Goal: Task Accomplishment & Management: Complete application form

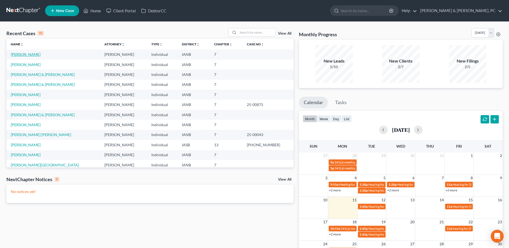
click at [24, 56] on link "[PERSON_NAME]" at bounding box center [26, 54] width 30 height 5
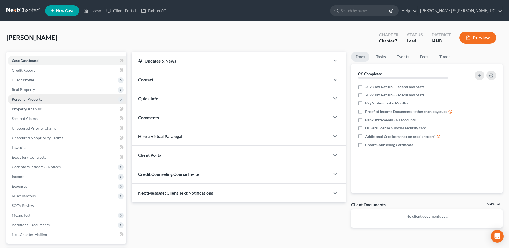
click at [45, 101] on span "Personal Property" at bounding box center [67, 100] width 119 height 10
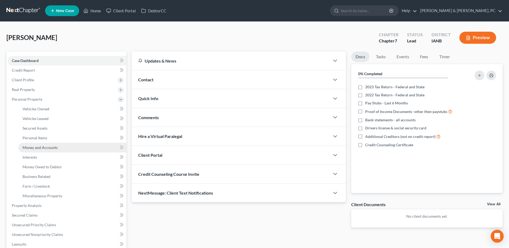
click at [43, 148] on span "Money and Accounts" at bounding box center [40, 147] width 35 height 5
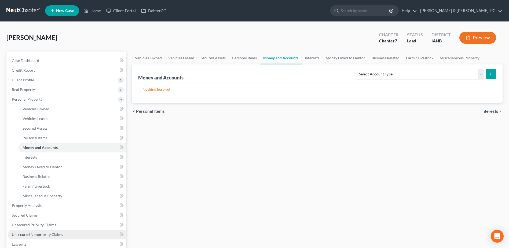
click at [28, 234] on span "Unsecured Nonpriority Claims" at bounding box center [37, 234] width 51 height 5
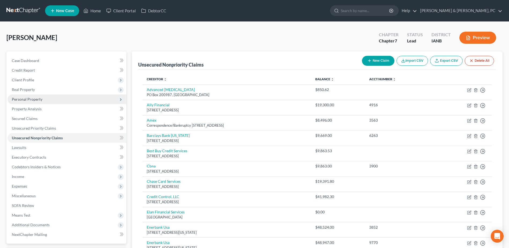
click at [27, 98] on span "Personal Property" at bounding box center [27, 99] width 31 height 5
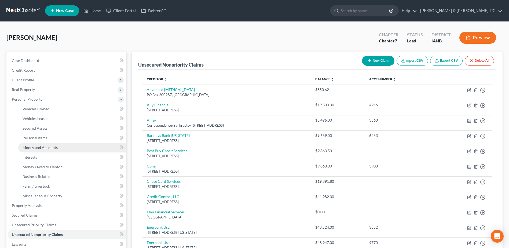
click at [46, 145] on span "Money and Accounts" at bounding box center [40, 147] width 35 height 5
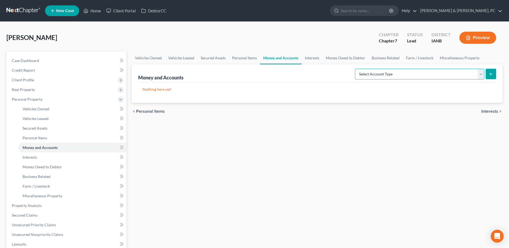
click at [376, 70] on select "Select Account Type Brokerage (A/B: 18, SOFA: 20) Cash on Hand (A/B: 16) Certif…" at bounding box center [419, 74] width 129 height 11
click at [357, 69] on select "Select Account Type Brokerage (A/B: 18, SOFA: 20) Cash on Hand (A/B: 16) Certif…" at bounding box center [419, 74] width 129 height 11
click at [382, 107] on div "chevron_left Personal Items Interests chevron_right" at bounding box center [317, 111] width 371 height 17
click at [425, 69] on select "Select Account Type Brokerage (A/B: 18, SOFA: 20) Cash on Hand (A/B: 16) Certif…" at bounding box center [419, 74] width 129 height 11
select select "savings"
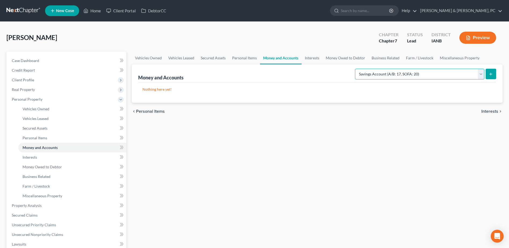
click at [357, 69] on select "Select Account Type Brokerage (A/B: 18, SOFA: 20) Cash on Hand (A/B: 16) Certif…" at bounding box center [419, 74] width 129 height 11
click at [491, 74] on line "submit" at bounding box center [491, 74] width 0 height 2
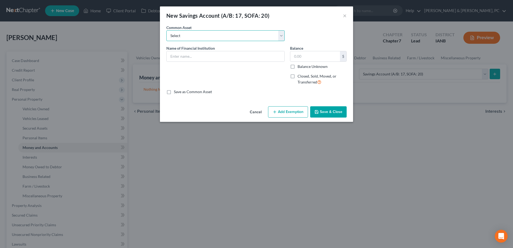
click at [189, 37] on select "Select Empeople Credit Union - Prime Share Savings" at bounding box center [225, 35] width 118 height 11
click at [185, 59] on input "text" at bounding box center [226, 56] width 118 height 10
type input "IHMVCU -3094"
click at [331, 110] on button "Save & Close" at bounding box center [328, 111] width 37 height 11
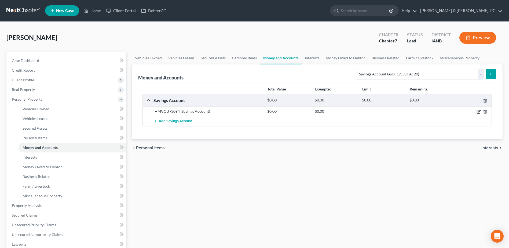
click at [480, 112] on icon "button" at bounding box center [479, 112] width 4 height 4
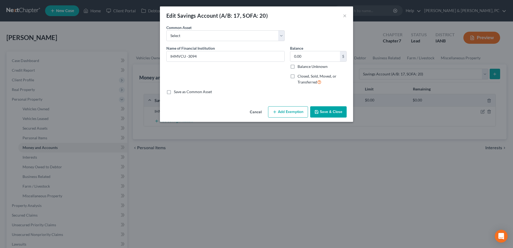
click at [261, 114] on button "Cancel" at bounding box center [256, 112] width 20 height 11
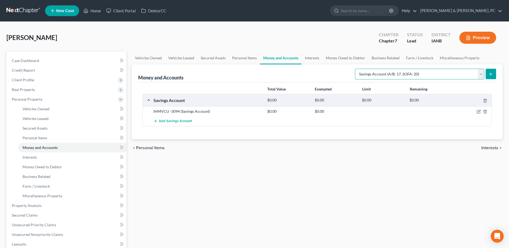
click at [384, 71] on select "Select Account Type Brokerage (A/B: 18, SOFA: 20) Cash on Hand (A/B: 16) Certif…" at bounding box center [419, 74] width 129 height 11
click at [357, 69] on select "Select Account Type Brokerage (A/B: 18, SOFA: 20) Cash on Hand (A/B: 16) Certif…" at bounding box center [419, 74] width 129 height 11
click at [383, 76] on select "Select Account Type Brokerage (A/B: 18, SOFA: 20) Cash on Hand (A/B: 16) Certif…" at bounding box center [419, 74] width 129 height 11
select select "checking"
click at [357, 69] on select "Select Account Type Brokerage (A/B: 18, SOFA: 20) Cash on Hand (A/B: 16) Certif…" at bounding box center [419, 74] width 129 height 11
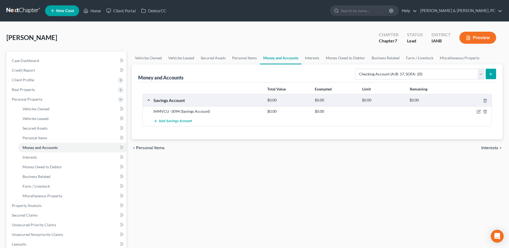
click at [495, 73] on button "submit" at bounding box center [491, 74] width 10 height 10
click at [489, 74] on icon "submit" at bounding box center [491, 74] width 4 height 4
click at [85, 137] on link "Personal Items" at bounding box center [72, 138] width 108 height 10
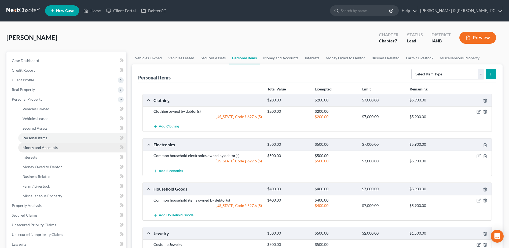
click at [80, 145] on link "Money and Accounts" at bounding box center [72, 148] width 108 height 10
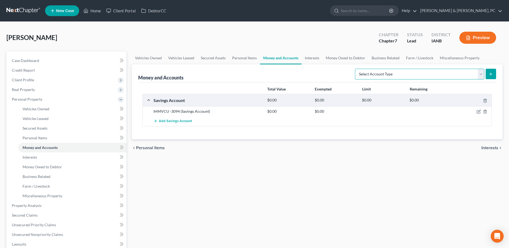
click at [465, 75] on select "Select Account Type Brokerage (A/B: 18, SOFA: 20) Cash on Hand (A/B: 16) Certif…" at bounding box center [419, 74] width 129 height 11
select select "checking"
click at [357, 69] on select "Select Account Type Brokerage (A/B: 18, SOFA: 20) Cash on Hand (A/B: 16) Certif…" at bounding box center [419, 74] width 129 height 11
click at [490, 73] on icon "submit" at bounding box center [491, 74] width 4 height 4
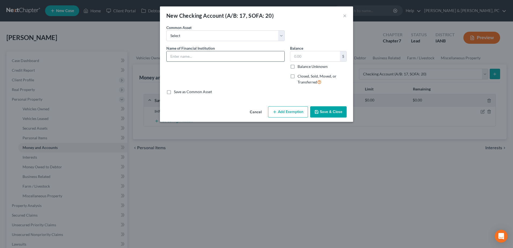
click at [198, 60] on input "text" at bounding box center [226, 56] width 118 height 10
type input "TBK Bank - 3326"
click at [321, 109] on button "Save & Close" at bounding box center [328, 111] width 37 height 11
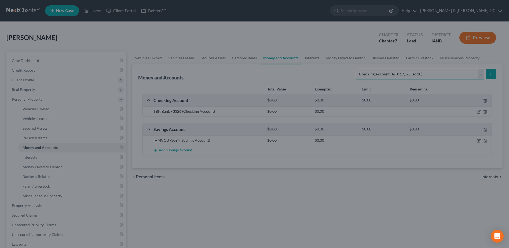
click at [385, 74] on select "Select Account Type Brokerage (A/B: 18, SOFA: 20) Cash on Hand (A/B: 16) Certif…" at bounding box center [419, 74] width 129 height 11
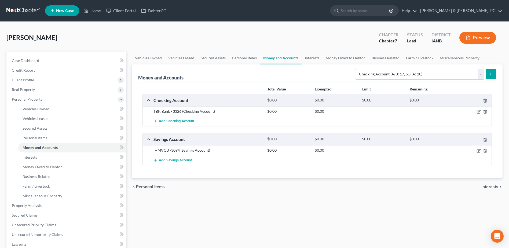
select select "savings"
click at [357, 69] on select "Select Account Type Brokerage (A/B: 18, SOFA: 20) Cash on Hand (A/B: 16) Certif…" at bounding box center [419, 74] width 129 height 11
click at [493, 72] on icon "submit" at bounding box center [491, 74] width 4 height 4
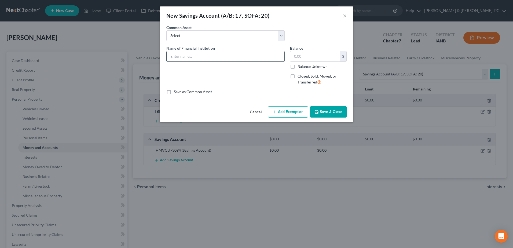
click at [201, 56] on input "text" at bounding box center [226, 56] width 118 height 10
type input "TBK Bank - Bu"
click at [258, 113] on button "Cancel" at bounding box center [256, 112] width 20 height 11
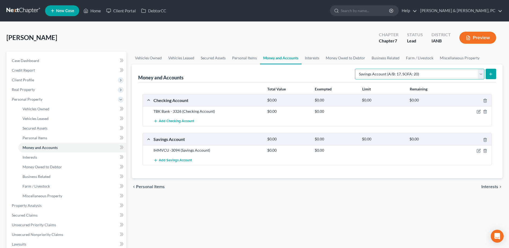
click at [378, 76] on select "Select Account Type Brokerage (A/B: 18, SOFA: 20) Cash on Hand (A/B: 16) Certif…" at bounding box center [419, 74] width 129 height 11
select select "checking"
click at [357, 69] on select "Select Account Type Brokerage (A/B: 18, SOFA: 20) Cash on Hand (A/B: 16) Certif…" at bounding box center [419, 74] width 129 height 11
click at [493, 73] on icon "submit" at bounding box center [491, 74] width 4 height 4
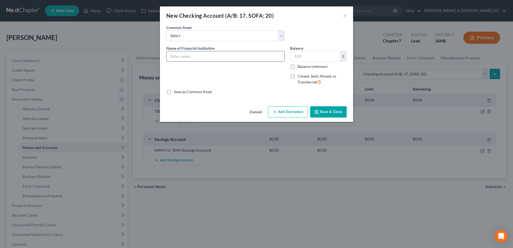
click at [218, 56] on input "text" at bounding box center [226, 56] width 118 height 10
type input "TBK Bank - Business - 5603"
click at [332, 113] on button "Save & Close" at bounding box center [328, 111] width 37 height 11
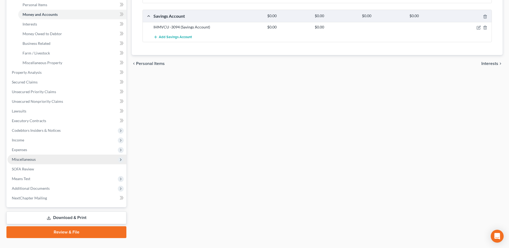
scroll to position [134, 0]
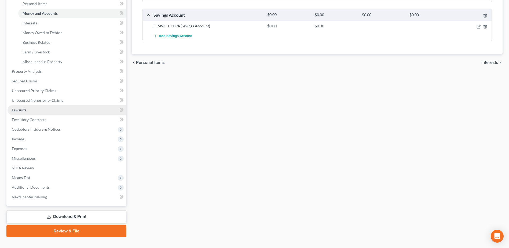
click at [29, 113] on link "Lawsuits" at bounding box center [67, 110] width 119 height 10
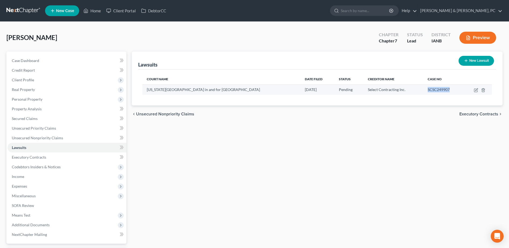
drag, startPoint x: 434, startPoint y: 88, endPoint x: 408, endPoint y: 88, distance: 26.1
click at [424, 88] on td "SCSC249907" at bounding box center [444, 90] width 40 height 10
copy span "SCSC249907"
click at [467, 60] on icon "button" at bounding box center [466, 61] width 4 height 4
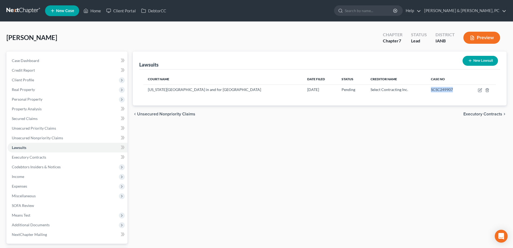
select select "0"
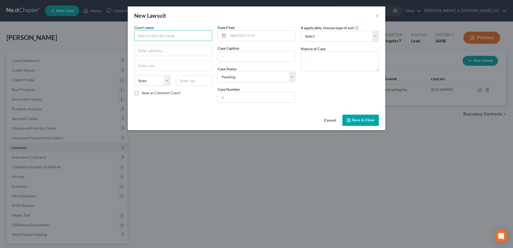
click at [170, 34] on input "text" at bounding box center [173, 35] width 78 height 11
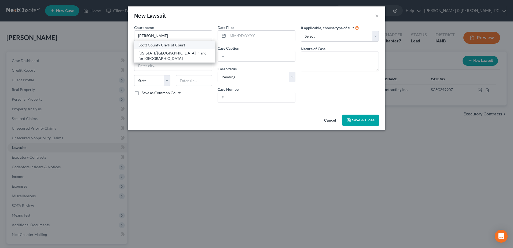
click at [169, 46] on div "Scott County Clerk of Court" at bounding box center [175, 44] width 72 height 5
type input "Scott County Clerk of Court"
type input "400 W 4th St"
type input "Davenport"
select select "16"
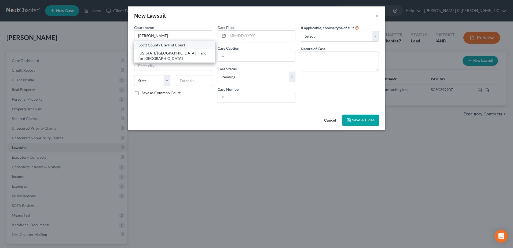
type input "52801"
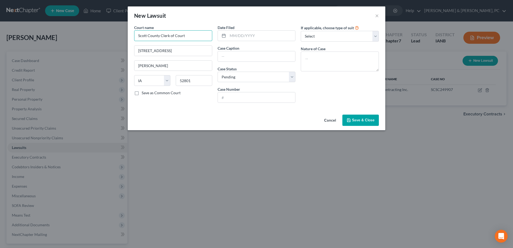
click at [194, 32] on input "Scott County Clerk of Court" at bounding box center [173, 35] width 78 height 11
drag, startPoint x: 197, startPoint y: 36, endPoint x: 113, endPoint y: 39, distance: 83.8
click at [113, 39] on div "New Lawsuit × Court name * Scott County Clerk of Court 400 W 4th St Davenport S…" at bounding box center [256, 124] width 513 height 248
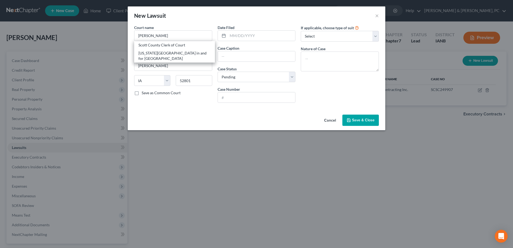
click at [181, 50] on div "Iowa District in and for Scott County" at bounding box center [174, 55] width 81 height 13
type input "Iowa District in and for Scott County"
type input "400 West 4th Street"
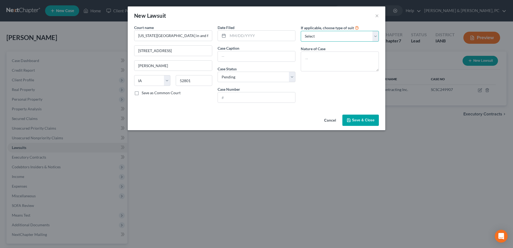
click at [336, 35] on select "Select Repossession Garnishment Foreclosure Attached, Seized, Or Levied Other" at bounding box center [340, 36] width 78 height 11
click at [270, 34] on input "text" at bounding box center [262, 36] width 68 height 10
type input "06/11/2024"
click at [258, 46] on div "Case Caption" at bounding box center [257, 53] width 78 height 16
click at [256, 55] on input "text" at bounding box center [257, 56] width 78 height 10
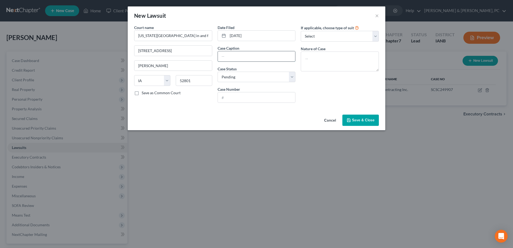
paste input "Marco A. Rocha, et al. v. Brian Olson, A-1 Construction and Restoration, LLC d/…"
type input "Marco A. Rocha, et al. v. Brian Olson, A-1 Construction and Restoration, LLC d/…"
click at [327, 88] on div "If applicable, choose type of suit Select Repossession Garnishment Foreclosure …" at bounding box center [340, 66] width 84 height 82
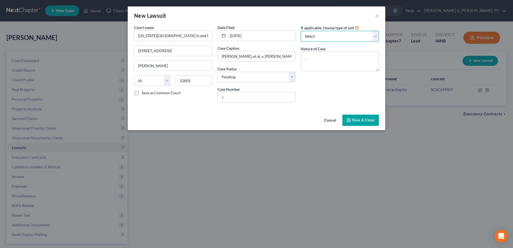
click at [314, 35] on select "Select Repossession Garnishment Foreclosure Attached, Seized, Or Levied Other" at bounding box center [340, 36] width 78 height 11
select select "4"
click at [301, 31] on select "Select Repossession Garnishment Foreclosure Attached, Seized, Or Levied Other" at bounding box center [340, 36] width 78 height 11
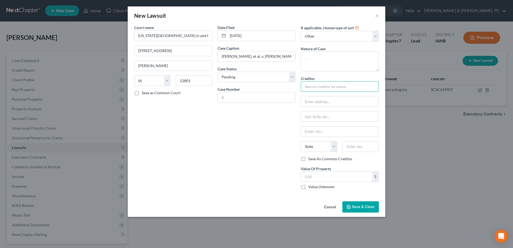
click at [327, 84] on input "text" at bounding box center [340, 86] width 78 height 11
paste input "Marco A. Rocha and Anamaria Rocha (f/k/a Anamanri Vera)"
type input "Marco A. Rocha and Anamaria Rocha (f/k/a Anamanri Vera)"
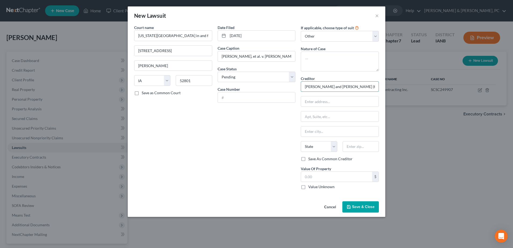
click at [325, 88] on input "Marco A. Rocha and Anamaria Rocha (f/k/a Anamanri Vera)" at bounding box center [340, 86] width 78 height 11
paste input "Marco A. Rocha and Anamaria Rocha (a/k/a Vera, Anamaria) c/o Keisha Douglas, Ca…"
type input "Marco A. Rocha and Anamaria Rocha (a/k/a Vera, Anamaria) c/o Keisha Douglas, Ca…"
drag, startPoint x: 323, startPoint y: 105, endPoint x: 259, endPoint y: 103, distance: 63.7
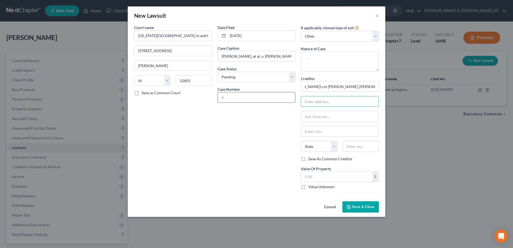
click at [323, 105] on input "text" at bounding box center [340, 101] width 78 height 10
type input "1515 5th Ave"
type input "Suite 700"
type input "61265"
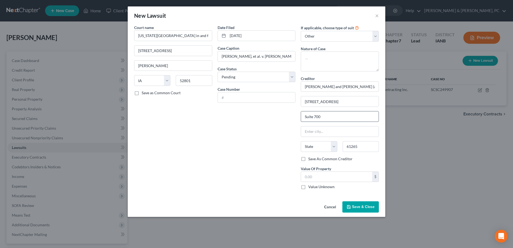
type input "Moline"
select select "14"
click at [315, 188] on label "Value Unknown" at bounding box center [322, 186] width 26 height 5
click at [314, 188] on input "Value Unknown" at bounding box center [312, 185] width 3 height 3
checkbox input "true"
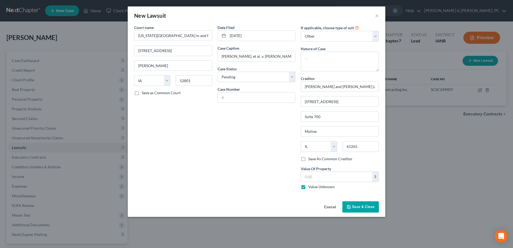
type input "0.00"
click at [244, 102] on input "text" at bounding box center [257, 97] width 78 height 10
paste input "LACE133457"
type input "LACE133457"
click at [258, 56] on input "Marco A. Rocha, et al. v. Brian Olson, A-1 Construction and Restoration, LLC d/…" at bounding box center [257, 56] width 78 height 10
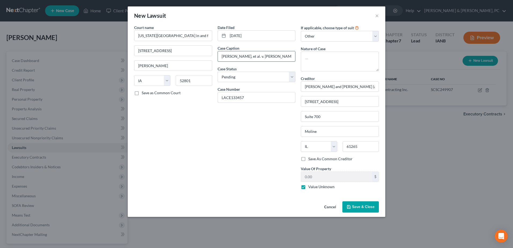
click at [226, 55] on input "Marco A. Rocha, et al. v. Brian Olson, A-1 Construction and Restoration, LLC d/…" at bounding box center [257, 56] width 78 height 10
type input "Select Contracting Inc VS Olson Brian & A1 Roofing"
click at [274, 57] on input "Select Contracting Inc VS Olson Brian & A1 Roofing" at bounding box center [257, 56] width 78 height 10
click at [368, 210] on button "Save & Close" at bounding box center [361, 206] width 37 height 11
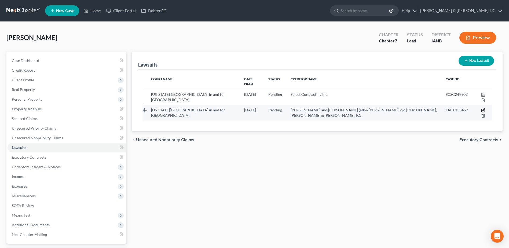
click at [482, 109] on icon "button" at bounding box center [483, 110] width 3 height 3
select select "16"
select select "0"
select select "4"
select select "14"
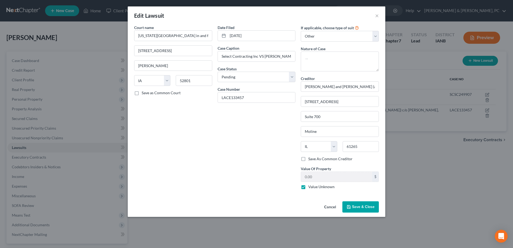
click at [329, 203] on button "Cancel" at bounding box center [330, 207] width 20 height 11
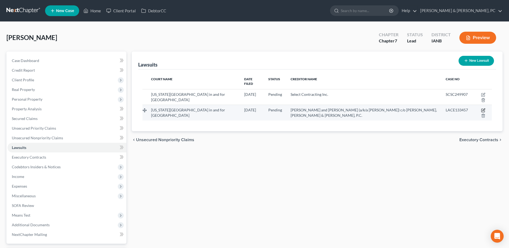
click at [482, 109] on icon "button" at bounding box center [483, 110] width 3 height 3
select select "16"
select select "0"
select select "4"
select select "14"
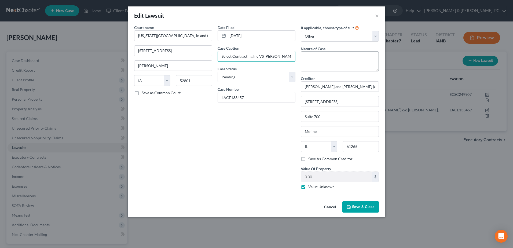
scroll to position [0, 14]
drag, startPoint x: 221, startPoint y: 56, endPoint x: 446, endPoint y: 70, distance: 225.4
click at [446, 70] on div "Edit Lawsuit × Court name * Iowa District in and for Scott County 400 West 4th …" at bounding box center [256, 124] width 513 height 248
type input "Rocha Marco VS Olson Brian & A1 Construtcion"
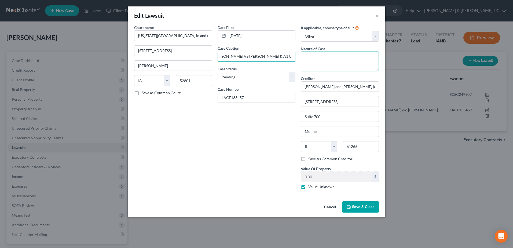
click at [316, 68] on textarea at bounding box center [340, 62] width 78 height 20
click at [358, 206] on span "Save & Close" at bounding box center [363, 207] width 23 height 5
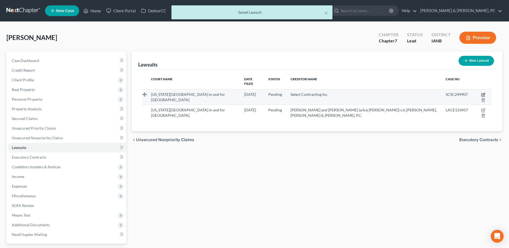
click at [481, 93] on icon "button" at bounding box center [483, 95] width 4 height 4
select select "16"
select select "0"
select select "1"
select select "16"
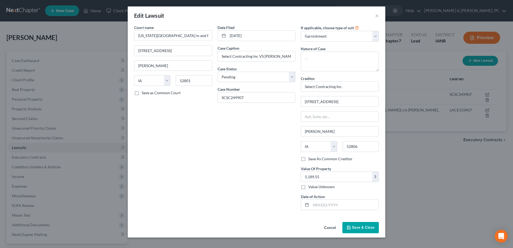
click at [454, 174] on div "Edit Lawsuit × Court name * Iowa District in and for Scott County 400 West 4th …" at bounding box center [256, 124] width 513 height 248
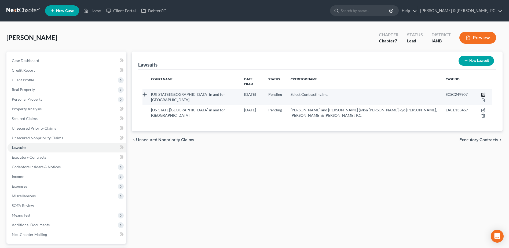
click at [481, 93] on icon "button" at bounding box center [483, 95] width 4 height 4
select select "16"
select select "0"
select select "1"
select select "16"
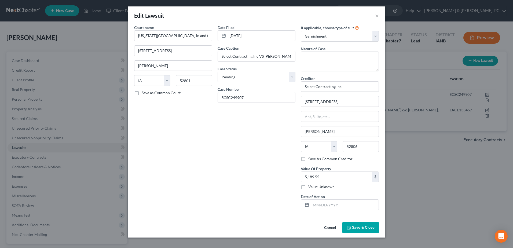
click at [325, 226] on button "Cancel" at bounding box center [330, 228] width 20 height 11
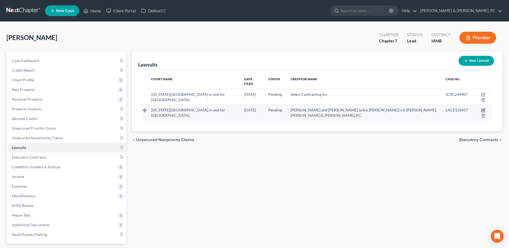
click at [483, 109] on icon "button" at bounding box center [484, 110] width 2 height 2
select select "16"
select select "0"
select select "4"
select select "14"
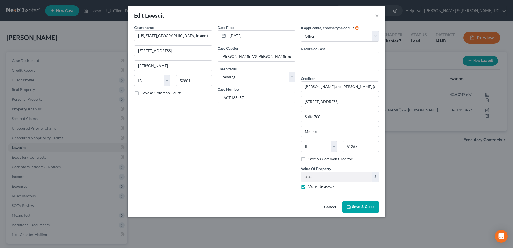
click at [330, 205] on button "Cancel" at bounding box center [330, 207] width 20 height 11
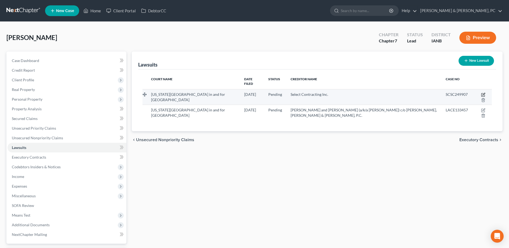
click at [481, 93] on icon "button" at bounding box center [483, 95] width 4 height 4
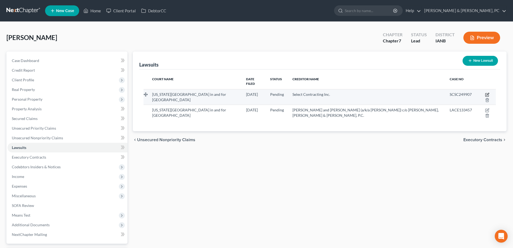
select select "16"
select select "0"
select select "1"
select select "16"
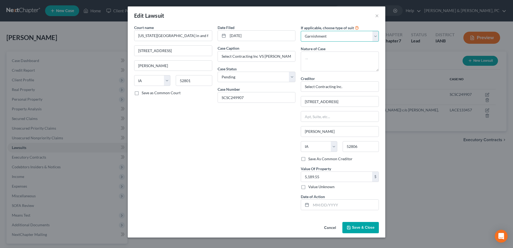
click at [364, 37] on select "Select Repossession Garnishment Foreclosure Attached, Seized, Or Levied Other" at bounding box center [340, 36] width 78 height 11
select select "4"
click at [301, 31] on select "Select Repossession Garnishment Foreclosure Attached, Seized, Or Levied Other" at bounding box center [340, 36] width 78 height 11
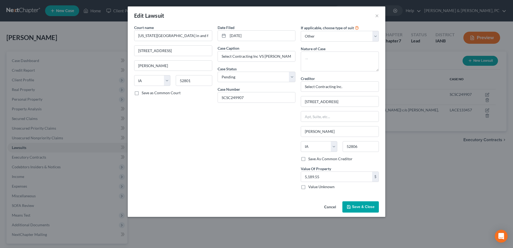
click at [364, 208] on span "Save & Close" at bounding box center [363, 207] width 23 height 5
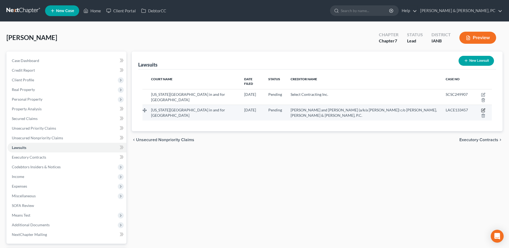
click at [481, 108] on icon "button" at bounding box center [483, 110] width 4 height 4
select select "16"
select select "0"
select select "4"
select select "14"
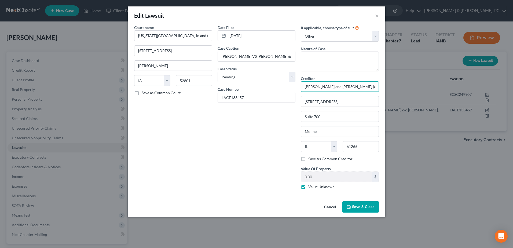
scroll to position [0, 93]
drag, startPoint x: 334, startPoint y: 86, endPoint x: 448, endPoint y: 81, distance: 114.3
click at [448, 81] on div "Edit Lawsuit × Court name * Iowa District in and for Scott County 400 West 4th …" at bounding box center [256, 124] width 513 height 248
click at [356, 206] on span "Save & Close" at bounding box center [363, 207] width 23 height 5
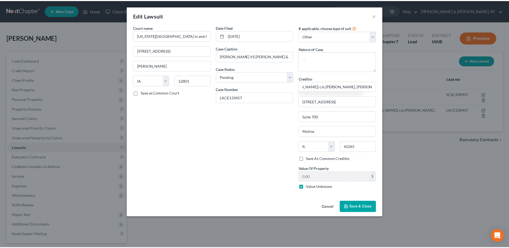
scroll to position [0, 0]
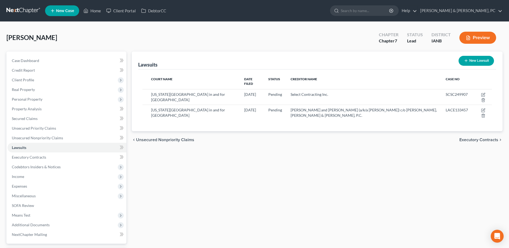
click at [268, 147] on div "Lawsuits New Lawsuit Court Name Date Filed Status Creditor Name Case No Iowa Di…" at bounding box center [317, 163] width 376 height 223
click at [46, 155] on link "Executory Contracts" at bounding box center [67, 158] width 119 height 10
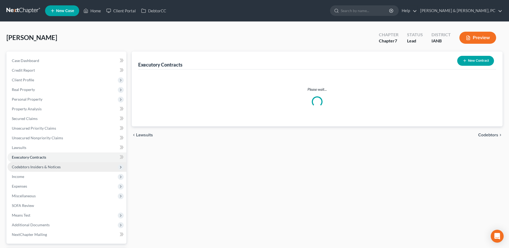
click at [45, 165] on span "Codebtors Insiders & Notices" at bounding box center [36, 167] width 49 height 5
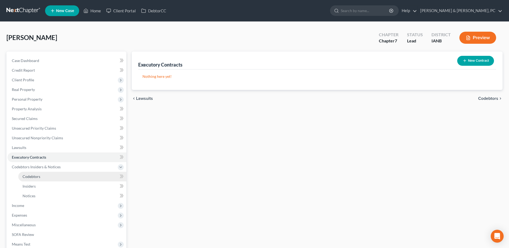
scroll to position [76, 0]
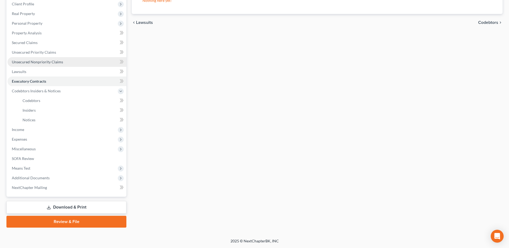
click at [39, 60] on span "Unsecured Nonpriority Claims" at bounding box center [37, 62] width 51 height 5
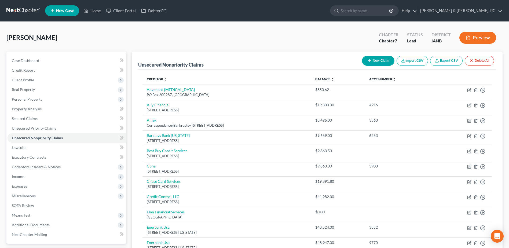
click at [384, 59] on button "New Claim" at bounding box center [378, 61] width 32 height 10
select select "0"
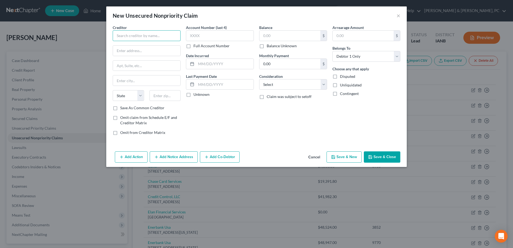
click at [132, 36] on input "text" at bounding box center [147, 35] width 68 height 11
paste input "Marco A. Rocha and Anamaria Rocha (a/k/a Vera, Anamaria) c/o Keisha Douglas, Ca…"
click at [127, 49] on input "text" at bounding box center [146, 51] width 67 height 10
type input "Marco A. Rocha and Anamaria Rocha (a/k/a Vera, Anamaria) c/o Keisha Douglas, Ca…"
click at [124, 49] on input "text" at bounding box center [146, 51] width 67 height 10
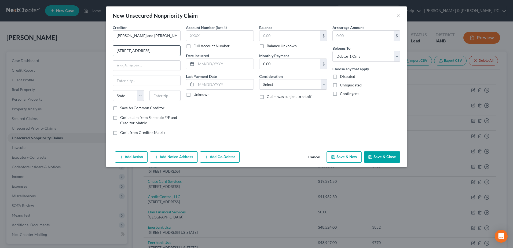
type input "1515 5th Ave"
type input "Suite 700"
type input "61265"
type input "Moline"
select select "14"
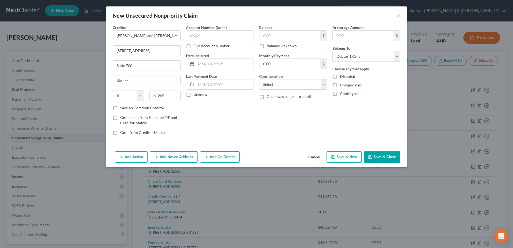
click at [381, 155] on button "Save & Close" at bounding box center [382, 156] width 37 height 11
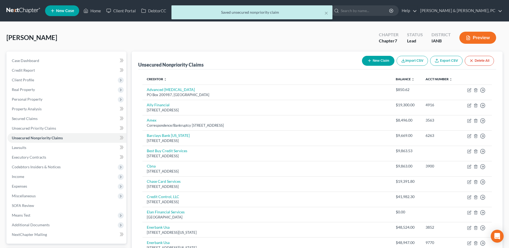
click at [381, 64] on button "New Claim" at bounding box center [378, 61] width 32 height 10
select select "0"
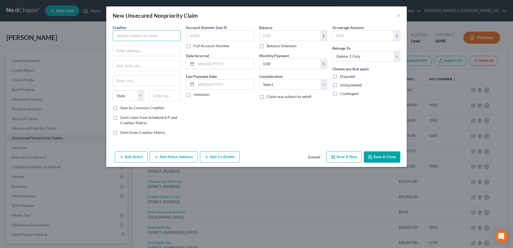
click at [152, 41] on input "text" at bounding box center [147, 35] width 68 height 11
paste input "Select Contracting Inc."
click at [145, 54] on input "text" at bounding box center [146, 51] width 67 height 10
type input "Select Contracting Inc."
type input "3824 N Fairmount St."
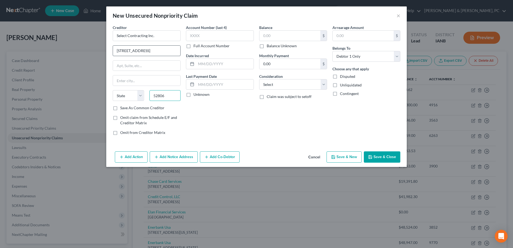
type input "52806"
type input "Davenport"
select select "16"
click at [385, 155] on button "Save & Close" at bounding box center [382, 156] width 37 height 11
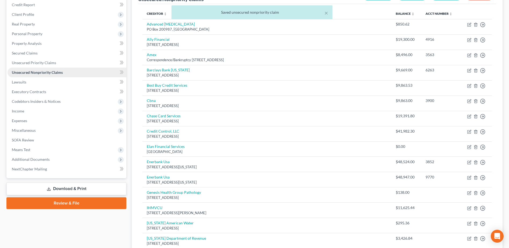
scroll to position [27, 0]
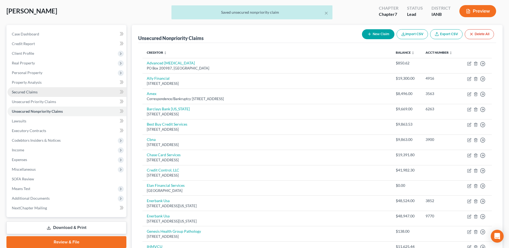
click at [46, 91] on link "Secured Claims" at bounding box center [67, 92] width 119 height 10
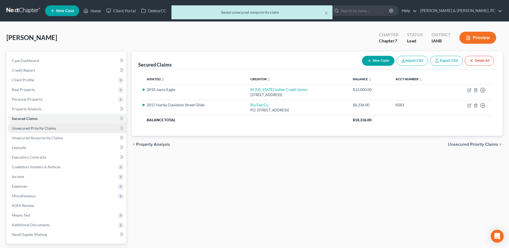
click at [60, 131] on link "Unsecured Priority Claims" at bounding box center [67, 129] width 119 height 10
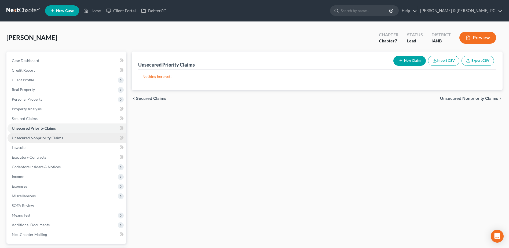
click at [59, 137] on span "Unsecured Nonpriority Claims" at bounding box center [37, 138] width 51 height 5
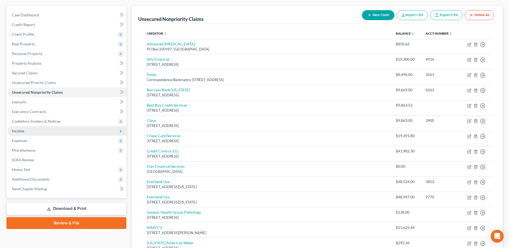
scroll to position [134, 0]
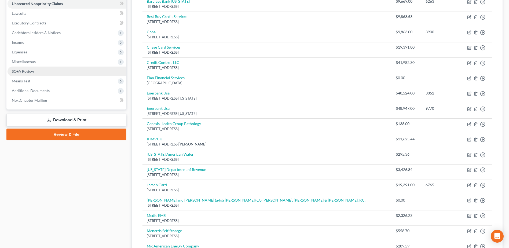
drag, startPoint x: 58, startPoint y: 119, endPoint x: 77, endPoint y: 122, distance: 18.8
click at [58, 119] on link "Download & Print" at bounding box center [66, 120] width 120 height 13
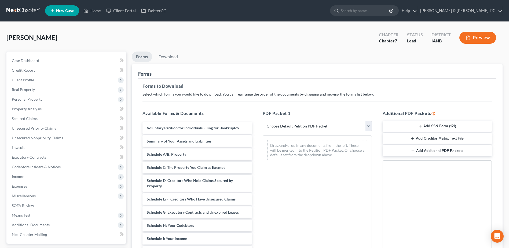
click at [283, 128] on select "Choose Default Petition PDF Packet Complete Bankruptcy Petition (all forms and …" at bounding box center [317, 126] width 109 height 11
select select "0"
click at [263, 121] on select "Choose Default Petition PDF Packet Complete Bankruptcy Petition (all forms and …" at bounding box center [317, 126] width 109 height 11
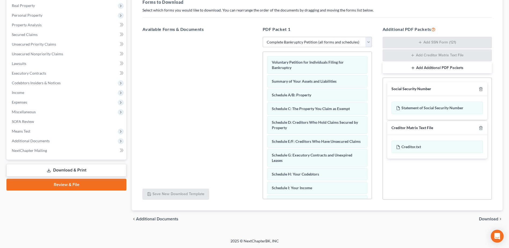
click at [488, 218] on span "Download" at bounding box center [488, 219] width 19 height 4
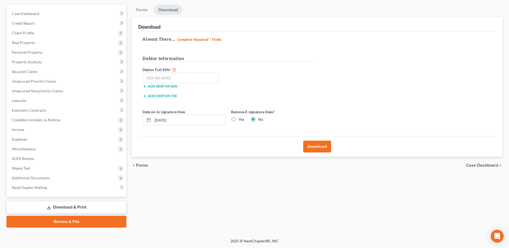
click at [252, 231] on div "Petition Navigation Case Dashboard Payments Invoices Payments Payments Credit R…" at bounding box center [254, 118] width 497 height 227
click at [21, 158] on span "SOFA Review" at bounding box center [23, 158] width 22 height 5
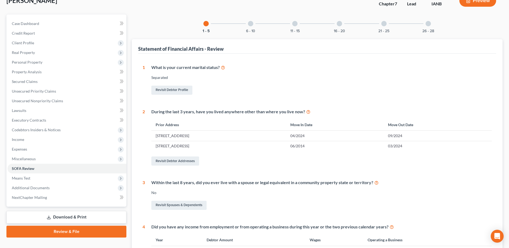
scroll to position [27, 0]
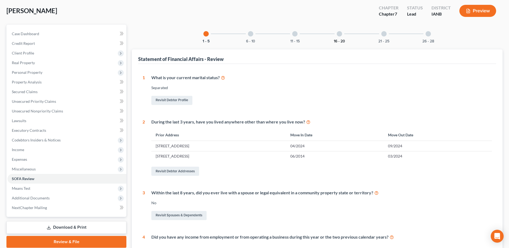
click at [340, 41] on button "16 - 20" at bounding box center [339, 41] width 11 height 4
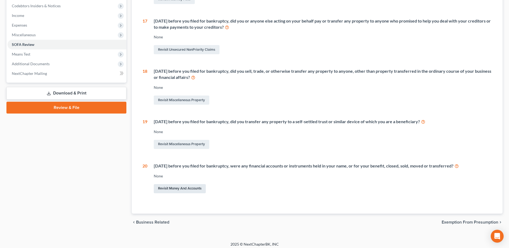
click at [185, 190] on link "Revisit Money and Accounts" at bounding box center [180, 188] width 52 height 9
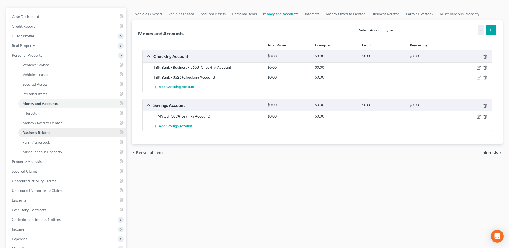
scroll to position [134, 0]
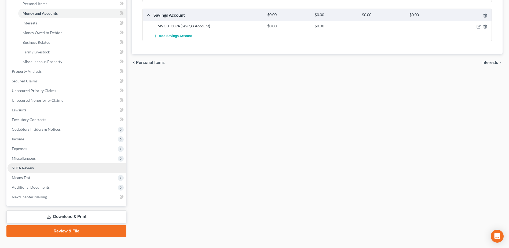
click at [22, 168] on span "SOFA Review" at bounding box center [23, 168] width 22 height 5
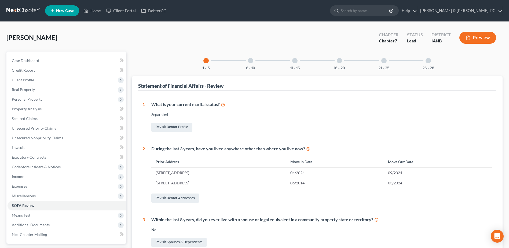
click at [343, 63] on div "16 - 20" at bounding box center [340, 61] width 18 height 18
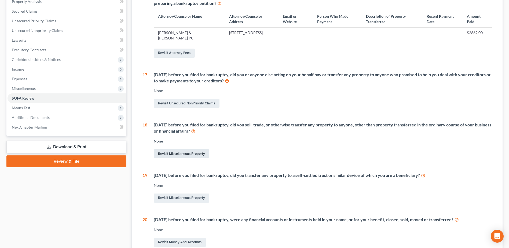
click at [183, 149] on link "Revisit Miscellaneous Property" at bounding box center [182, 153] width 56 height 9
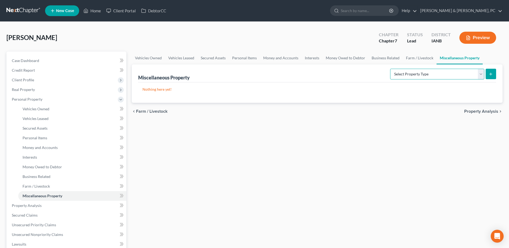
click at [454, 75] on select "Select Property Type Assigned for Creditor Benefit Within 1 Year (SOFA: 12) Hol…" at bounding box center [437, 74] width 94 height 11
select select "transferred"
click at [390, 69] on select "Select Property Type Assigned for Creditor Benefit Within 1 Year (SOFA: 12) Hol…" at bounding box center [437, 74] width 94 height 11
click at [492, 73] on icon "submit" at bounding box center [491, 74] width 4 height 4
select select "Ordinary (within 2 years)"
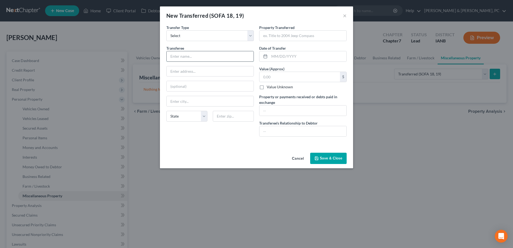
click at [214, 59] on input "text" at bounding box center [210, 56] width 87 height 10
click at [226, 148] on div "An exemption set must first be selected from the Filing Information section. Tr…" at bounding box center [256, 88] width 193 height 126
click at [321, 33] on input "text" at bounding box center [303, 36] width 87 height 10
paste input "Property awarded to former spouse pursuant to divorce decree — see Stipulation …"
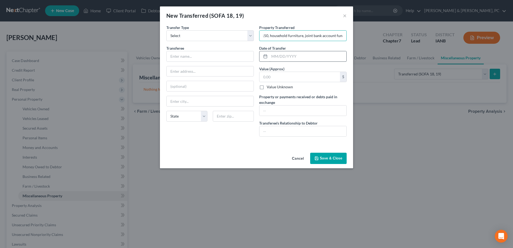
type input "Property awarded to former spouse pursuant to divorce decree — see Stipulation …"
click at [285, 55] on input "text" at bounding box center [308, 56] width 77 height 10
type input "[DATE]"
click at [267, 85] on label "Value Unknown" at bounding box center [280, 86] width 26 height 5
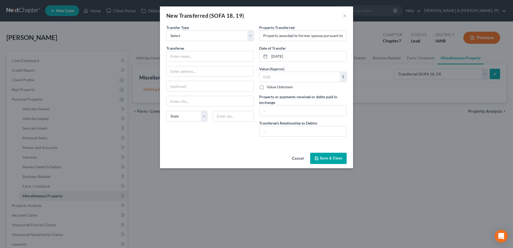
click at [269, 85] on input "Value Unknown" at bounding box center [270, 85] width 3 height 3
checkbox input "true"
type input "0.00"
click at [263, 107] on input "text" at bounding box center [303, 111] width 87 height 10
paste input "Division of marital assets and debts pursuant to divorce decree."
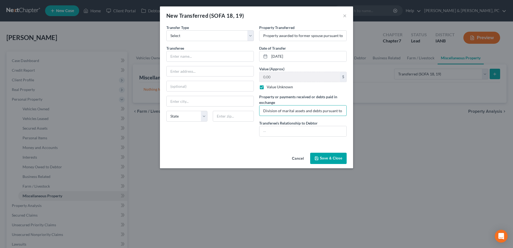
scroll to position [0, 24]
type input "Division of marital assets and debts pursuant to divorce decree."
click at [289, 131] on input "text" at bounding box center [303, 131] width 87 height 10
type input "Former Spouse"
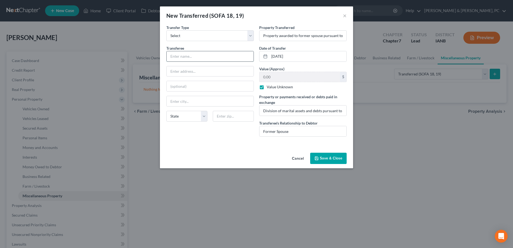
click at [209, 55] on input "text" at bounding box center [210, 56] width 87 height 10
type input "Valerie Sue Olson"
click at [332, 155] on button "Save & Close" at bounding box center [328, 158] width 37 height 11
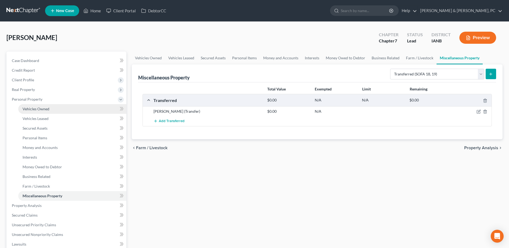
click at [58, 108] on link "Vehicles Owned" at bounding box center [72, 109] width 108 height 10
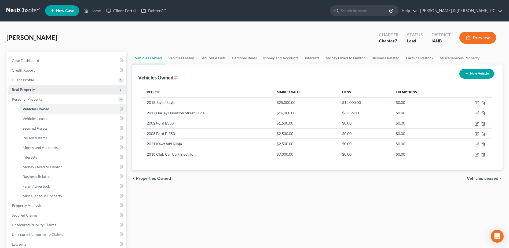
click at [49, 92] on span "Real Property" at bounding box center [67, 90] width 119 height 10
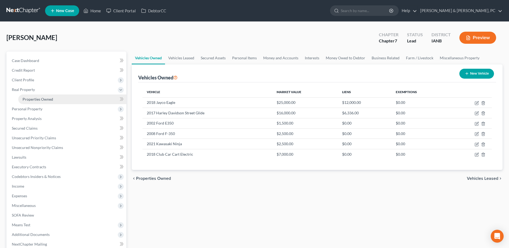
click at [49, 98] on span "Properties Owned" at bounding box center [38, 99] width 31 height 5
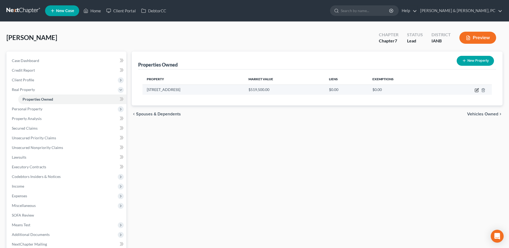
click at [477, 90] on icon "button" at bounding box center [477, 90] width 4 height 4
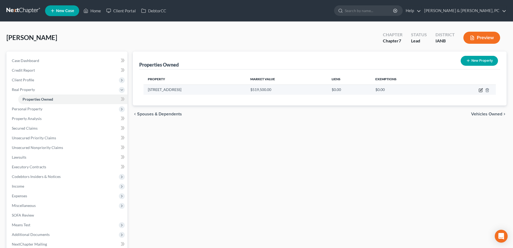
select select "16"
select select "81"
select select "3"
select select "0"
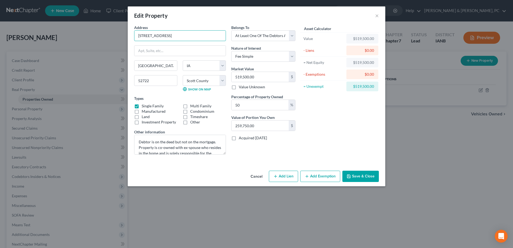
drag, startPoint x: 185, startPoint y: 34, endPoint x: 102, endPoint y: 32, distance: 82.5
click at [102, 32] on div "Edit Property × Address * 5542 N Ridge Cir Bettendorf State AL AK AR AZ CA CO C…" at bounding box center [256, 124] width 513 height 248
click at [363, 179] on button "Save & Close" at bounding box center [361, 176] width 37 height 11
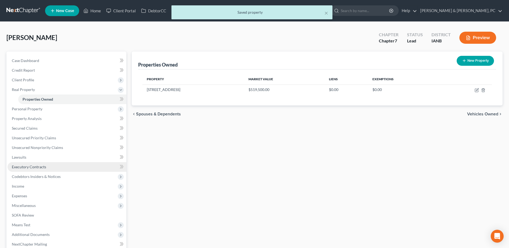
scroll to position [27, 0]
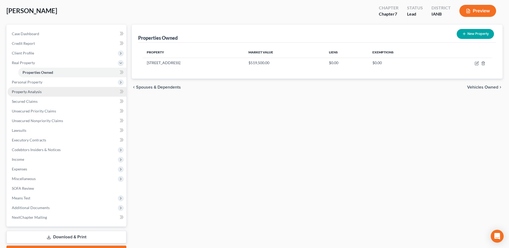
click at [25, 90] on span "Property Analysis" at bounding box center [27, 91] width 30 height 5
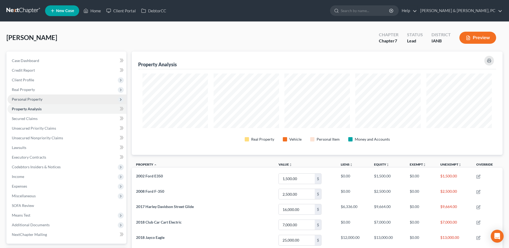
click at [32, 98] on span "Personal Property" at bounding box center [27, 99] width 31 height 5
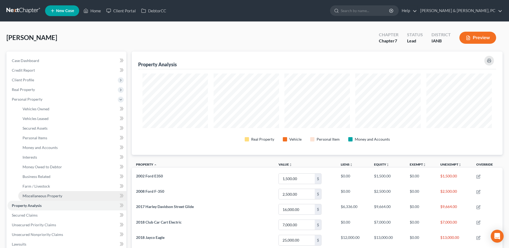
click at [40, 194] on span "Miscellaneous Property" at bounding box center [43, 196] width 40 height 5
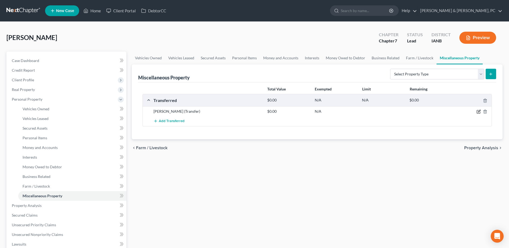
click at [479, 112] on icon "button" at bounding box center [479, 112] width 4 height 4
select select "Ordinary (within 2 years)"
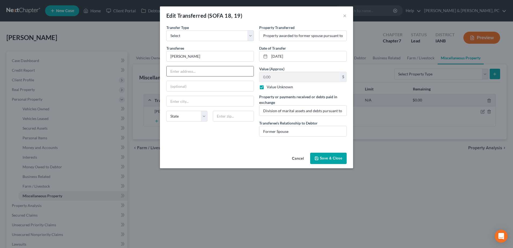
click at [193, 75] on input "text" at bounding box center [210, 71] width 87 height 10
paste input "5542 N Ridge Cir"
type input "5542 N Ridge Cir"
click at [221, 114] on input "text" at bounding box center [233, 116] width 41 height 11
type input "52722"
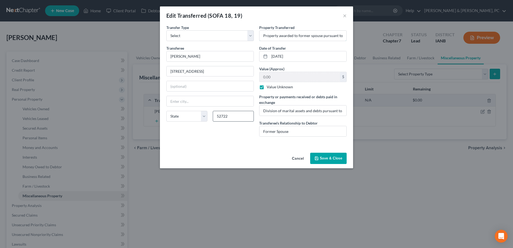
type input "Bettendorf"
click at [246, 141] on div "An exemption set must first be selected from the Filing Information section. Tr…" at bounding box center [256, 88] width 193 height 126
click at [318, 157] on icon "button" at bounding box center [317, 158] width 4 height 4
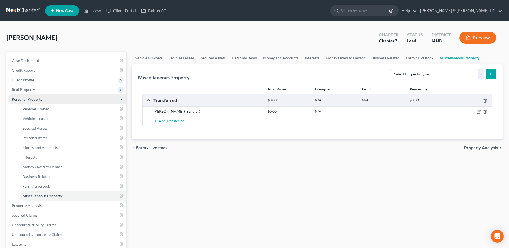
click at [32, 95] on span "Personal Property" at bounding box center [67, 100] width 119 height 10
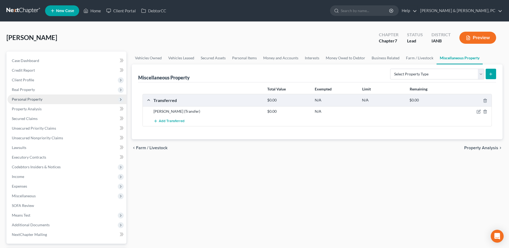
click at [44, 100] on span "Personal Property" at bounding box center [67, 100] width 119 height 10
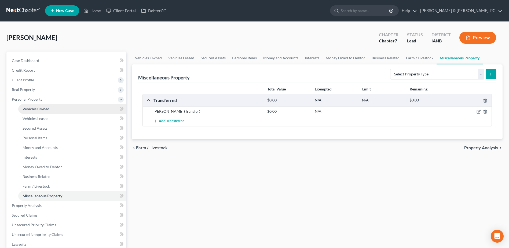
click at [42, 108] on span "Vehicles Owned" at bounding box center [36, 109] width 27 height 5
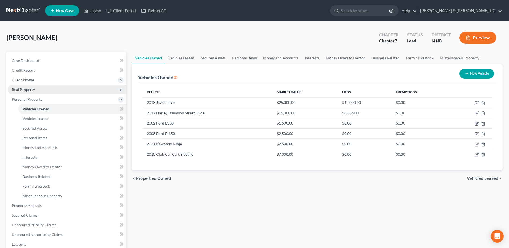
click at [27, 92] on span "Real Property" at bounding box center [67, 90] width 119 height 10
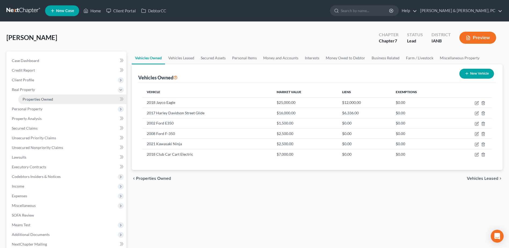
click at [53, 98] on link "Properties Owned" at bounding box center [72, 100] width 108 height 10
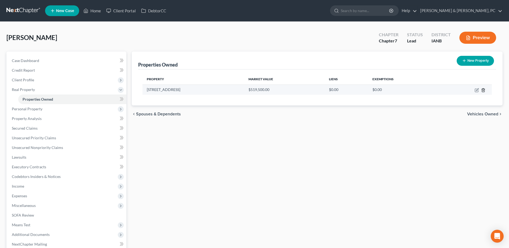
click at [485, 92] on icon "button" at bounding box center [483, 89] width 2 height 3
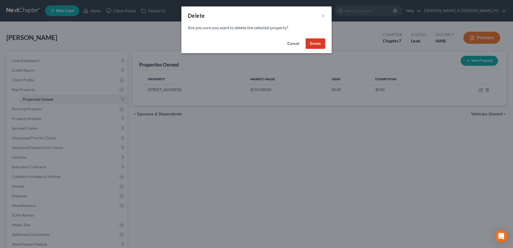
click at [320, 44] on button "Delete" at bounding box center [316, 43] width 20 height 11
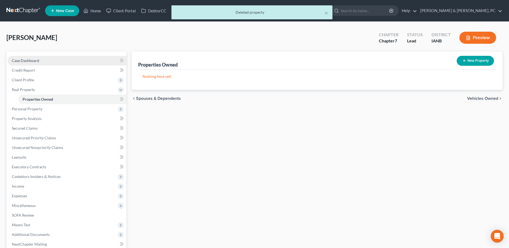
click at [32, 61] on span "Case Dashboard" at bounding box center [25, 60] width 27 height 5
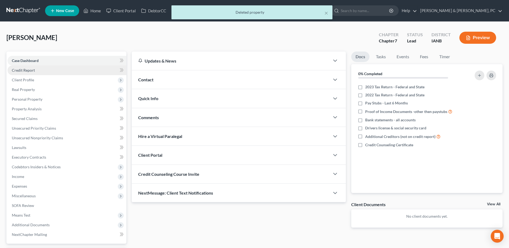
click at [40, 69] on link "Credit Report" at bounding box center [67, 71] width 119 height 10
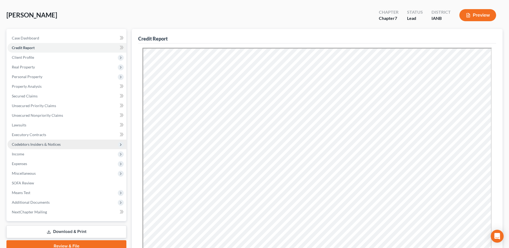
scroll to position [104, 0]
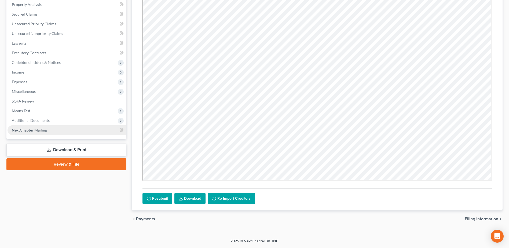
drag, startPoint x: 67, startPoint y: 150, endPoint x: 98, endPoint y: 147, distance: 31.0
click at [67, 150] on link "Download & Print" at bounding box center [66, 150] width 120 height 13
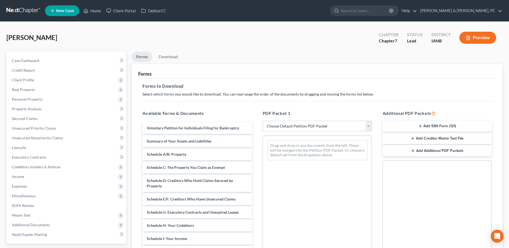
click at [325, 129] on select "Choose Default Petition PDF Packet Complete Bankruptcy Petition (all forms and …" at bounding box center [317, 126] width 109 height 11
select select "0"
click at [263, 121] on select "Choose Default Petition PDF Packet Complete Bankruptcy Petition (all forms and …" at bounding box center [317, 126] width 109 height 11
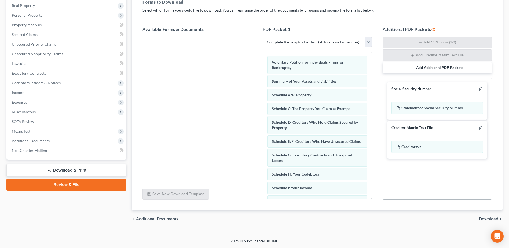
click at [493, 220] on span "Download" at bounding box center [488, 219] width 19 height 4
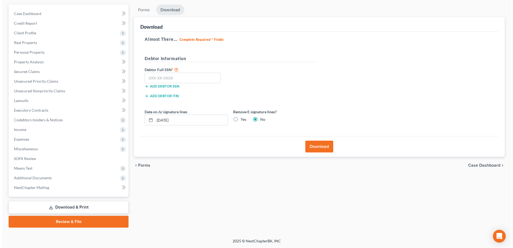
scroll to position [47, 0]
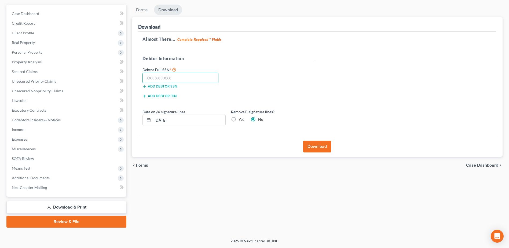
click at [161, 79] on input "text" at bounding box center [181, 78] width 76 height 11
paste input "339-74-7815"
type input "339-74-7815"
click at [240, 117] on label "Yes" at bounding box center [242, 119] width 6 height 5
click at [241, 117] on input "Yes" at bounding box center [242, 118] width 3 height 3
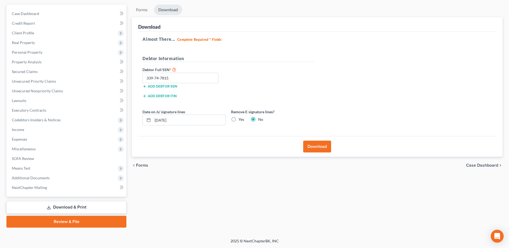
radio input "true"
radio input "false"
click at [313, 150] on button "Download" at bounding box center [317, 147] width 28 height 12
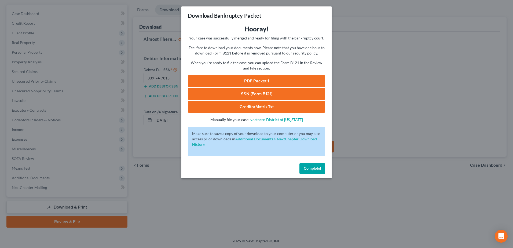
click at [234, 75] on div "Hooray! Your case was successfully merged and ready for filing with the bankrup…" at bounding box center [256, 74] width 137 height 98
click at [236, 79] on link "PDF Packet 1" at bounding box center [256, 81] width 137 height 12
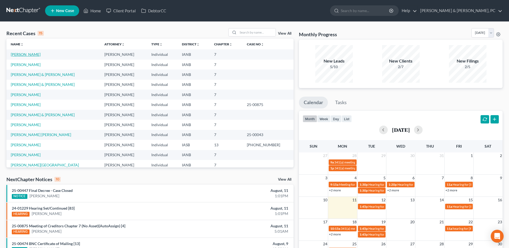
click at [20, 56] on link "[PERSON_NAME]" at bounding box center [26, 54] width 30 height 5
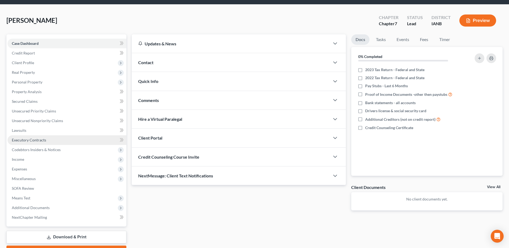
scroll to position [47, 0]
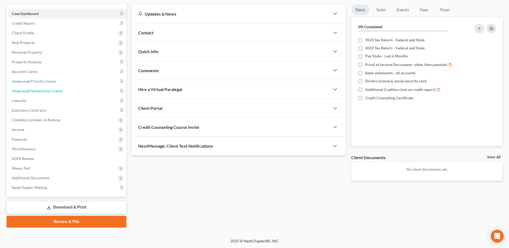
drag, startPoint x: 31, startPoint y: 90, endPoint x: 247, endPoint y: 100, distance: 215.9
click at [31, 90] on span "Unsecured Nonpriority Claims" at bounding box center [37, 91] width 51 height 5
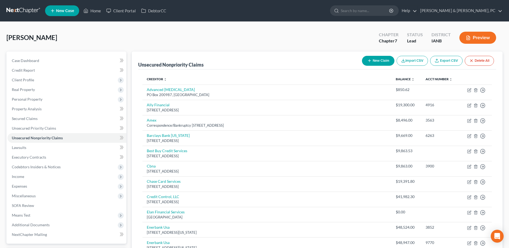
click at [370, 63] on icon "button" at bounding box center [370, 61] width 4 height 4
select select "0"
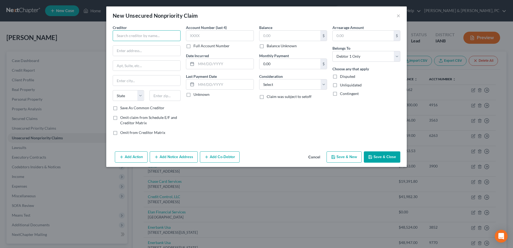
click at [142, 33] on input "text" at bounding box center [147, 35] width 68 height 11
type input "Arthur Buzzell"
type input "2550 Middle Rd"
click at [122, 65] on input "Sute 300" at bounding box center [146, 66] width 67 height 10
type input "Suite 300"
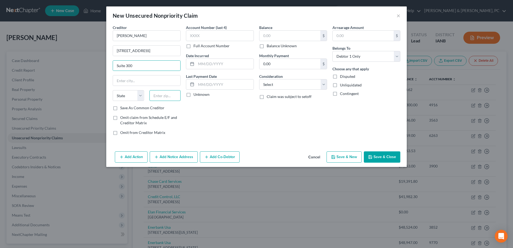
click at [173, 96] on input "text" at bounding box center [165, 95] width 31 height 11
type input "52722"
type input "Bettendorf"
select select "16"
click at [381, 161] on button "Save & Close" at bounding box center [382, 156] width 37 height 11
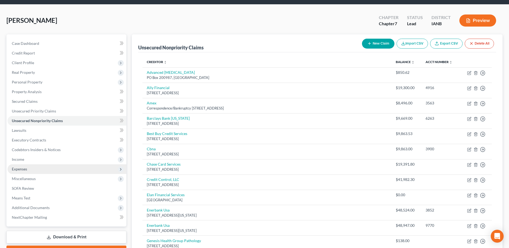
scroll to position [27, 0]
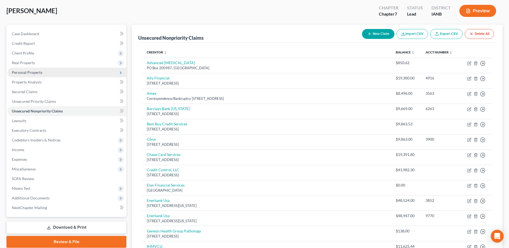
click at [32, 72] on span "Personal Property" at bounding box center [27, 72] width 31 height 5
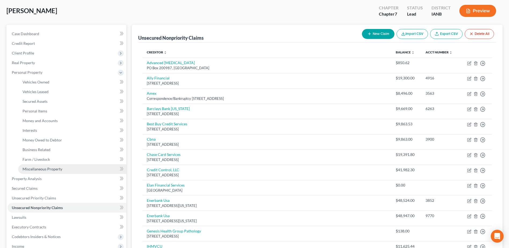
click at [34, 171] on span "Miscellaneous Property" at bounding box center [43, 169] width 40 height 5
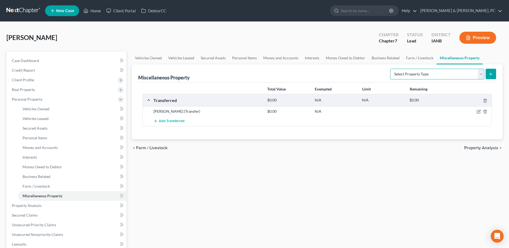
click at [406, 71] on select "Select Property Type Assigned for Creditor Benefit Within 1 Year (SOFA: 12) Hol…" at bounding box center [437, 74] width 94 height 11
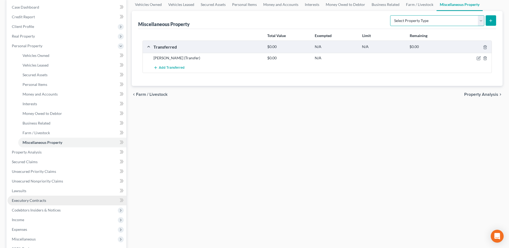
scroll to position [54, 0]
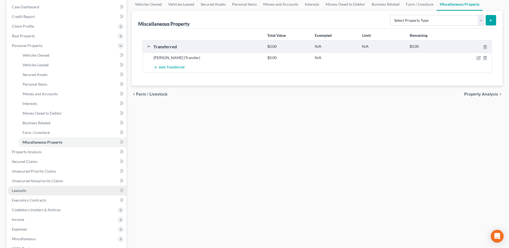
click at [23, 187] on link "Lawsuits" at bounding box center [67, 191] width 119 height 10
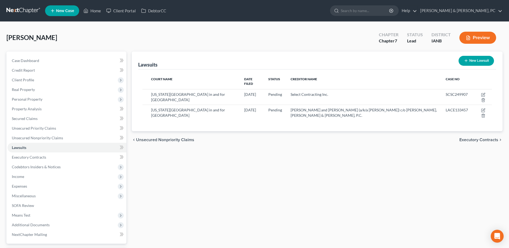
click at [481, 55] on div "New Lawsuit" at bounding box center [477, 61] width 40 height 14
click at [480, 56] on button "New Lawsuit" at bounding box center [476, 61] width 35 height 10
select select "0"
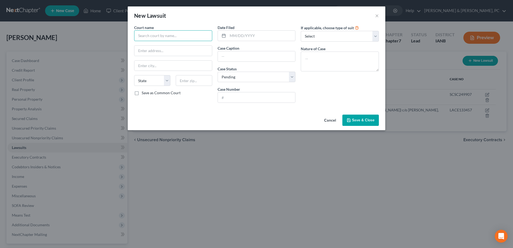
click at [184, 37] on input "text" at bounding box center [173, 35] width 78 height 11
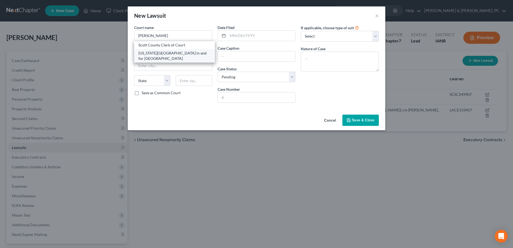
click at [173, 53] on div "Iowa District in and for Scott County" at bounding box center [175, 55] width 72 height 11
type input "Iowa District in and for Scott County"
type input "400 West 4th Street"
type input "Davenport"
select select "16"
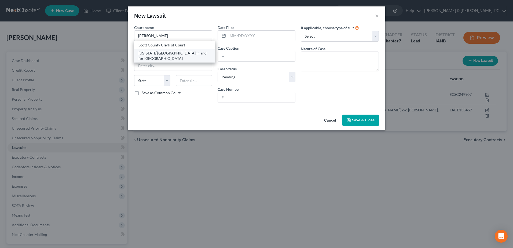
type input "52801"
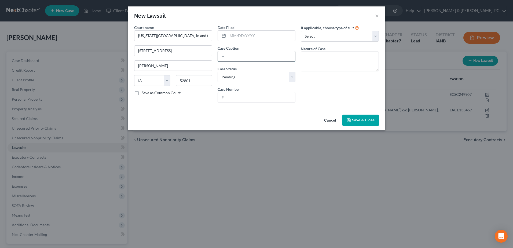
click at [275, 61] on input "text" at bounding box center [257, 56] width 78 height 10
paste input "Olson, Valerie Sue vs. Olson, Brian Anthony"
type input "Olson, Valerie Sue vs. Olson, Brian Anthony"
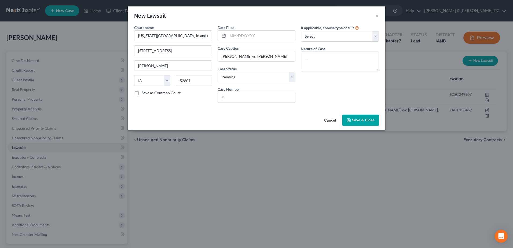
click at [230, 112] on div "Court name * Iowa District in and for Scott County 400 West 4th Street Davenpor…" at bounding box center [257, 69] width 258 height 88
click at [345, 37] on select "Select Repossession Garnishment Foreclosure Attached, Seized, Or Levied Other" at bounding box center [340, 36] width 78 height 11
select select "4"
click at [301, 31] on select "Select Repossession Garnishment Foreclosure Attached, Seized, Or Levied Other" at bounding box center [340, 36] width 78 height 11
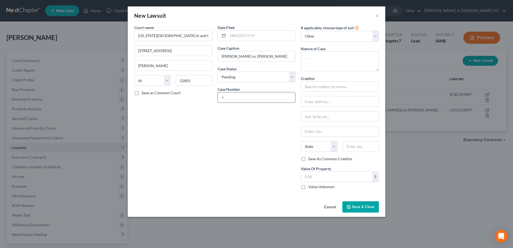
click at [249, 102] on input "text" at bounding box center [257, 97] width 78 height 10
paste input "CDCD064912"
type input "CDCD064912"
click at [262, 80] on select "Select Pending On Appeal Concluded" at bounding box center [257, 77] width 78 height 11
select select "2"
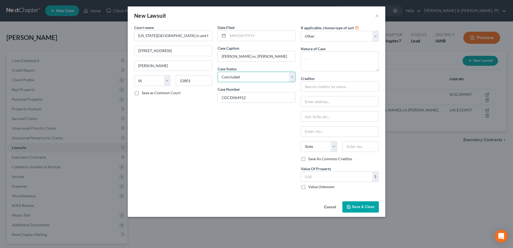
click at [218, 72] on select "Select Pending On Appeal Concluded" at bounding box center [257, 77] width 78 height 11
click at [329, 56] on textarea at bounding box center [340, 62] width 78 height 20
paste textarea "Dissolution of Marriage"
type textarea "Dissolution of Marriage"
click at [319, 188] on label "Value Unknown" at bounding box center [322, 186] width 26 height 5
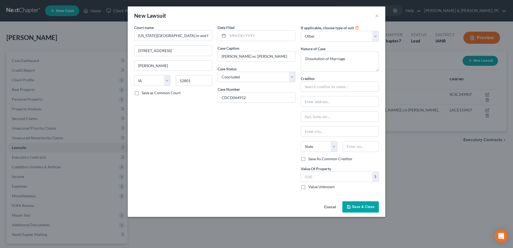
click at [314, 188] on input "Value Unknown" at bounding box center [312, 185] width 3 height 3
checkbox input "true"
type input "0.00"
click at [362, 206] on span "Save & Close" at bounding box center [363, 207] width 23 height 5
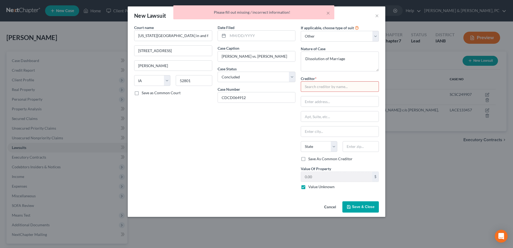
click at [324, 87] on input "text" at bounding box center [340, 86] width 78 height 11
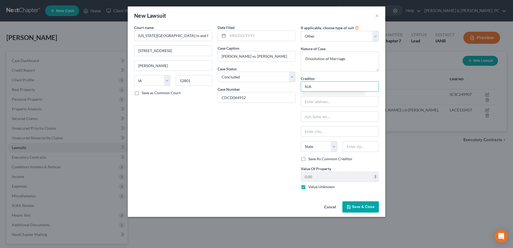
type input "N/A"
click at [356, 213] on div "Cancel Save & Close" at bounding box center [257, 208] width 258 height 18
click at [346, 37] on select "Select Repossession Garnishment Foreclosure Attached, Seized, Or Levied Other" at bounding box center [340, 36] width 78 height 11
click at [363, 206] on span "Save & Close" at bounding box center [363, 207] width 23 height 5
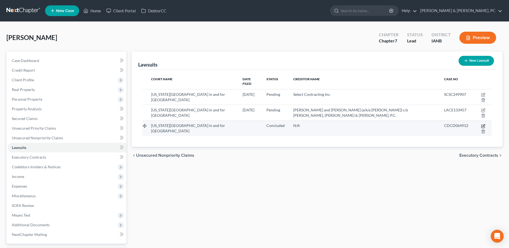
click at [486, 124] on icon "button" at bounding box center [483, 126] width 4 height 4
select select "16"
select select "2"
select select "4"
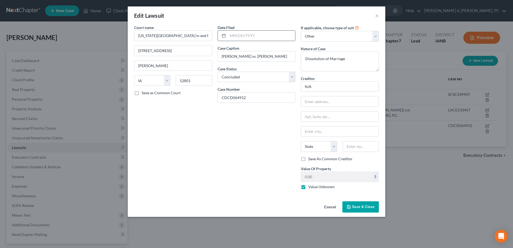
click at [248, 33] on input "text" at bounding box center [262, 36] width 68 height 10
type input "04/26/2024"
click at [367, 205] on span "Save & Close" at bounding box center [363, 207] width 23 height 5
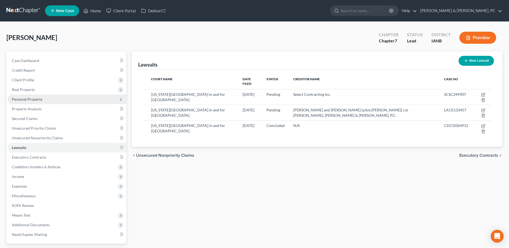
click at [36, 99] on span "Personal Property" at bounding box center [27, 99] width 31 height 5
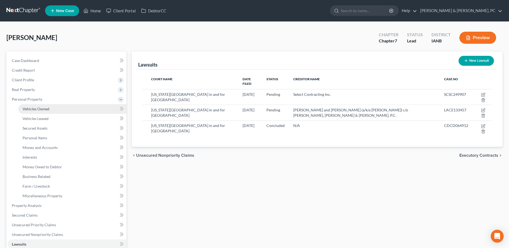
click at [38, 111] on link "Vehicles Owned" at bounding box center [72, 109] width 108 height 10
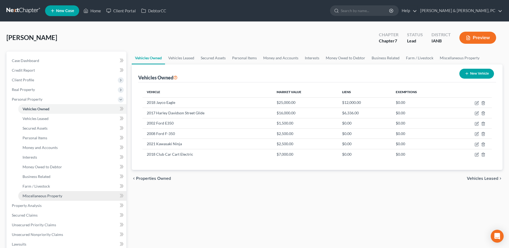
click at [47, 196] on span "Miscellaneous Property" at bounding box center [43, 196] width 40 height 5
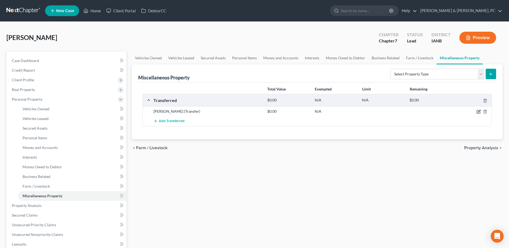
click at [477, 111] on icon "button" at bounding box center [479, 112] width 4 height 4
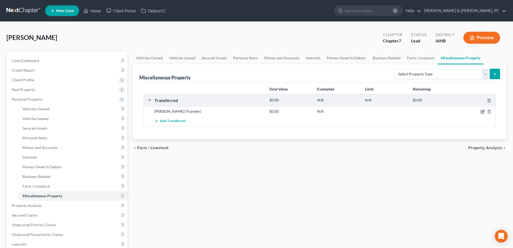
select select "Ordinary (within 2 years)"
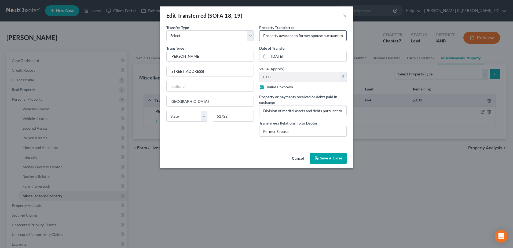
click at [269, 37] on input "Property awarded to former spouse pursuant to divorce decree — see Stipulation …" at bounding box center [303, 36] width 87 height 10
click at [370, 143] on div "Edit Transferred (SOFA 18, 19) × An exemption set must first be selected from t…" at bounding box center [256, 124] width 513 height 248
click at [253, 147] on div "An exemption set must first be selected from the Filing Information section. Tr…" at bounding box center [256, 88] width 193 height 126
click at [265, 34] on input "Property awarded to former spouse pursuant to divorce decree — see Stipulation …" at bounding box center [303, 36] width 87 height 10
click at [308, 35] on input "Property awarded to former spouse pursuant to divorce decree — see Stipulation …" at bounding box center [303, 36] width 87 height 10
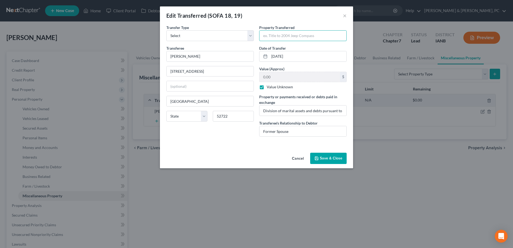
paste input "Property awarded to former spouse pursuant to divorce decree — see Stipulation …"
type input "Property awarded to former spouse pursuant to divorce decree — see Stipulation …"
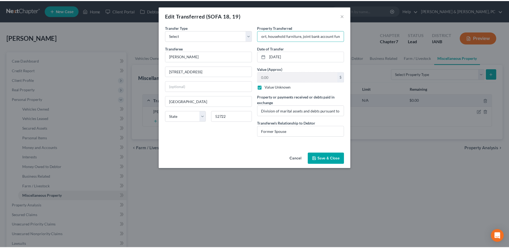
scroll to position [0, 0]
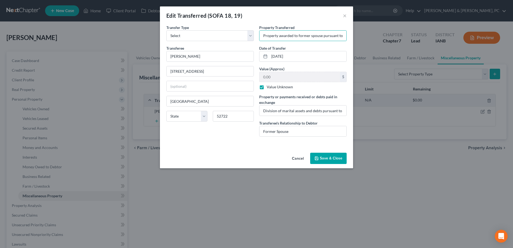
click at [340, 158] on button "Save & Close" at bounding box center [328, 158] width 37 height 11
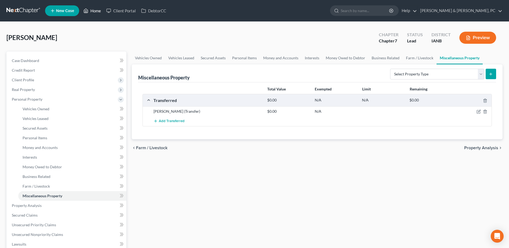
click at [95, 8] on link "Home" at bounding box center [92, 11] width 23 height 10
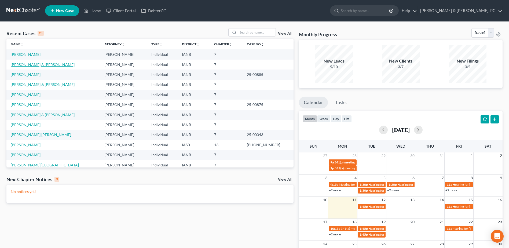
click at [29, 64] on link "[PERSON_NAME] & [PERSON_NAME]" at bounding box center [43, 64] width 64 height 5
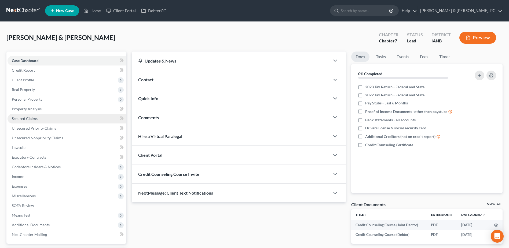
click at [52, 117] on link "Secured Claims" at bounding box center [67, 119] width 119 height 10
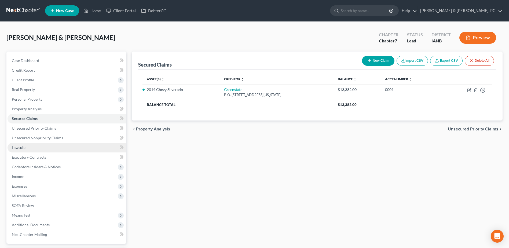
click at [35, 150] on link "Lawsuits" at bounding box center [67, 148] width 119 height 10
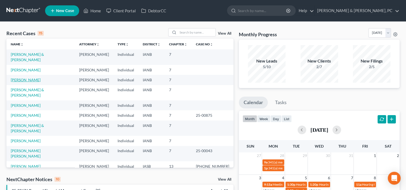
click at [20, 78] on link "[PERSON_NAME]" at bounding box center [26, 80] width 30 height 5
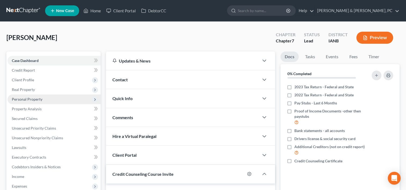
click at [39, 103] on span "Personal Property" at bounding box center [54, 100] width 93 height 10
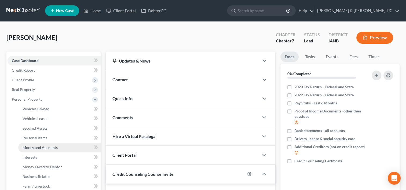
click at [40, 144] on link "Money and Accounts" at bounding box center [59, 148] width 82 height 10
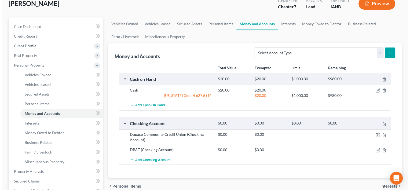
scroll to position [34, 0]
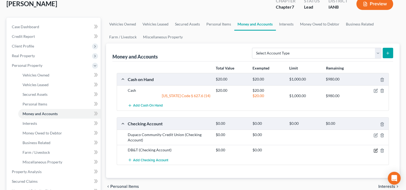
click at [377, 149] on icon "button" at bounding box center [376, 150] width 2 height 2
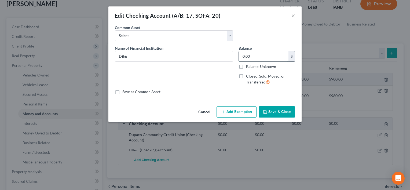
click at [256, 59] on input "0.00" at bounding box center [264, 56] width 50 height 10
type input "383.60"
click at [231, 114] on button "Add Exemption" at bounding box center [237, 111] width 40 height 11
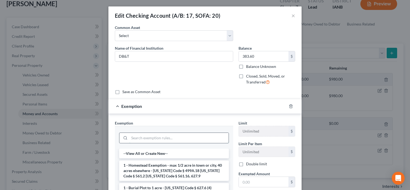
click at [163, 139] on input "search" at bounding box center [178, 138] width 99 height 10
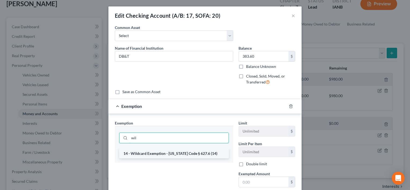
type input "wil"
click at [164, 153] on li "14 - Wildcard Exemption - [US_STATE] Code § 627.6 (14)" at bounding box center [174, 154] width 110 height 10
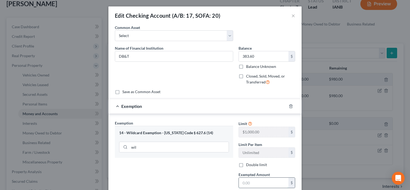
click at [248, 181] on input "text" at bounding box center [264, 183] width 50 height 10
type input "383.60"
click at [209, 175] on div "Exemption Set must be selected for CA. Exemption * 14 - Wildcard Exemption - [U…" at bounding box center [174, 166] width 124 height 93
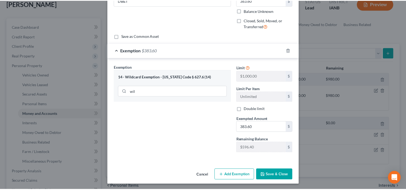
scroll to position [56, 0]
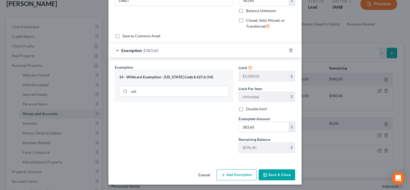
click at [278, 178] on button "Save & Close" at bounding box center [277, 174] width 37 height 11
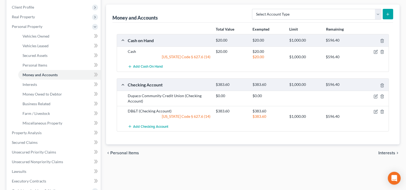
scroll to position [201, 0]
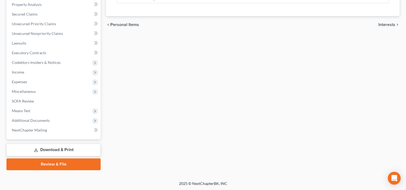
click at [76, 164] on link "Review & File" at bounding box center [53, 164] width 94 height 12
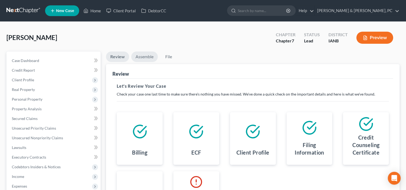
click at [143, 56] on link "Assemble" at bounding box center [144, 57] width 27 height 10
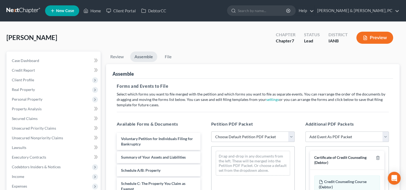
click at [220, 137] on select "Choose Default Petition PDF Packet Complete Bankruptcy Petition (all forms and …" at bounding box center [253, 137] width 84 height 11
select select "0"
click at [211, 132] on select "Choose Default Petition PDF Packet Complete Bankruptcy Petition (all forms and …" at bounding box center [253, 137] width 84 height 11
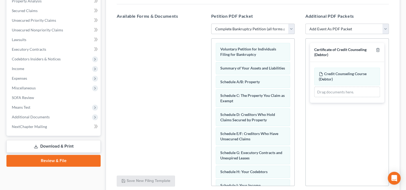
scroll to position [152, 0]
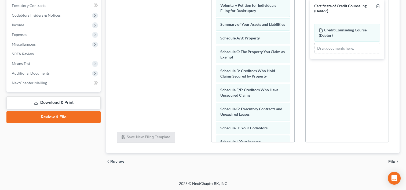
click at [393, 160] on span "File" at bounding box center [392, 162] width 7 height 4
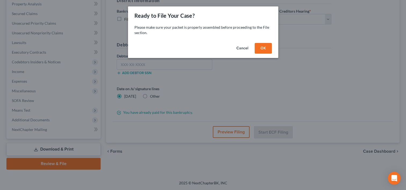
scroll to position [104, 0]
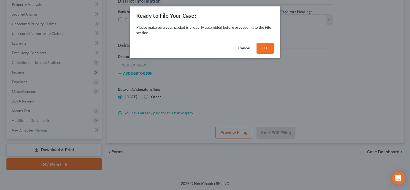
click at [262, 48] on button "OK" at bounding box center [265, 48] width 17 height 11
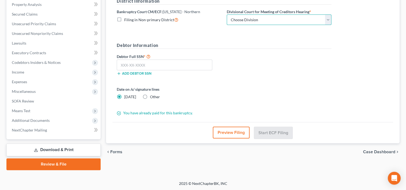
click at [246, 19] on select "Choose Division [GEOGRAPHIC_DATA] [GEOGRAPHIC_DATA] [GEOGRAPHIC_DATA] [GEOGRAPH…" at bounding box center [279, 20] width 105 height 11
select select "1"
click at [227, 15] on select "Choose Division [GEOGRAPHIC_DATA] [GEOGRAPHIC_DATA] [GEOGRAPHIC_DATA] [GEOGRAPH…" at bounding box center [279, 20] width 105 height 11
click at [155, 67] on input "text" at bounding box center [165, 65] width 96 height 11
paste input "482-27-6269"
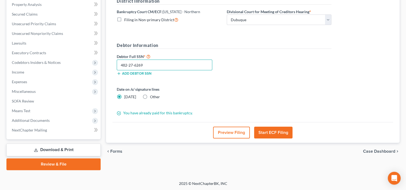
type input "482-27-6269"
click at [278, 131] on button "Start ECF Filing" at bounding box center [273, 133] width 38 height 12
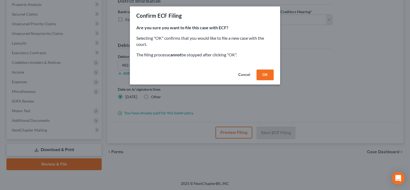
click at [245, 77] on button "Cancel" at bounding box center [244, 75] width 20 height 11
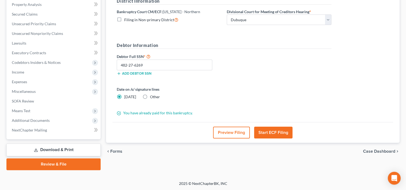
click at [273, 130] on button "Start ECF Filing" at bounding box center [273, 133] width 38 height 12
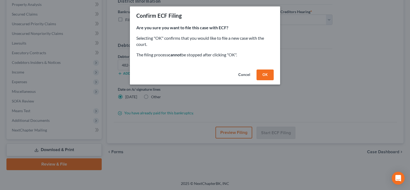
click at [265, 79] on button "OK" at bounding box center [265, 75] width 17 height 11
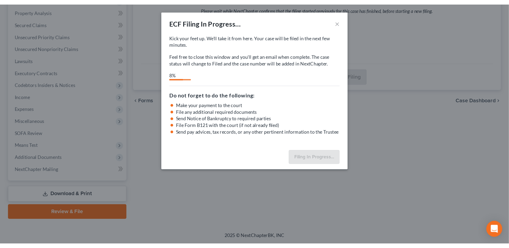
scroll to position [47, 0]
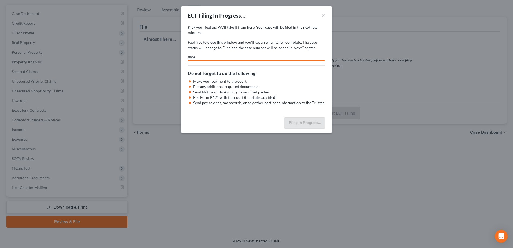
select select "1"
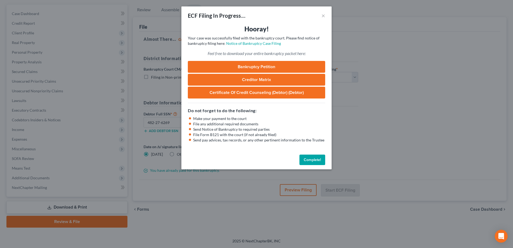
click at [248, 68] on link "Bankruptcy Petition" at bounding box center [256, 67] width 137 height 12
click at [307, 158] on button "Complete!" at bounding box center [313, 160] width 26 height 11
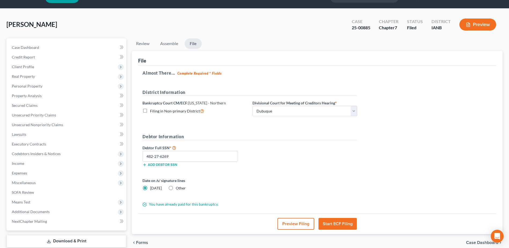
scroll to position [0, 0]
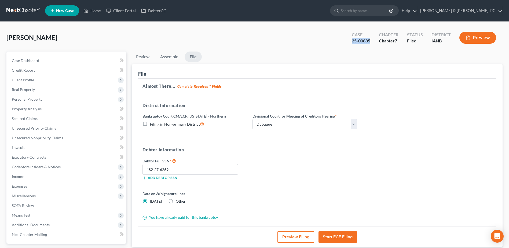
drag, startPoint x: 373, startPoint y: 41, endPoint x: 339, endPoint y: 43, distance: 34.1
click at [339, 43] on div "[PERSON_NAME] Upgraded Case 25-00885 Chapter Chapter 7 Status Filed District IA…" at bounding box center [254, 39] width 497 height 23
copy div "25-00885"
click at [93, 9] on link "Home" at bounding box center [92, 11] width 23 height 10
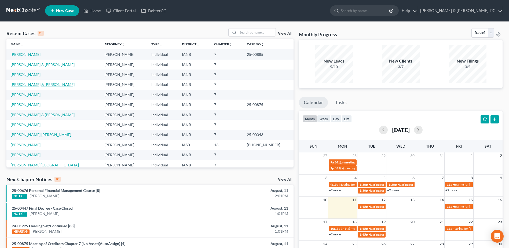
click at [34, 86] on link "[PERSON_NAME] & [PERSON_NAME]" at bounding box center [43, 84] width 64 height 5
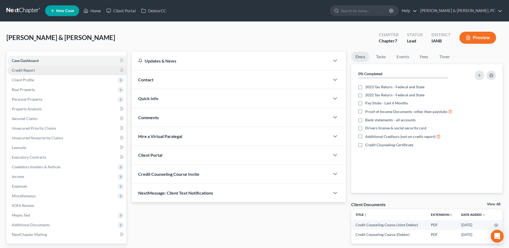
click at [32, 73] on link "Credit Report" at bounding box center [67, 71] width 119 height 10
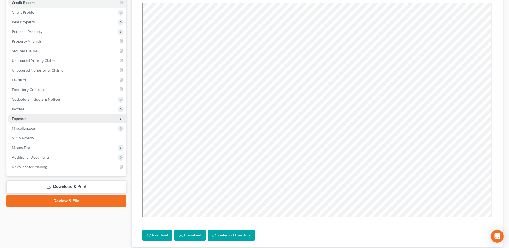
scroll to position [104, 0]
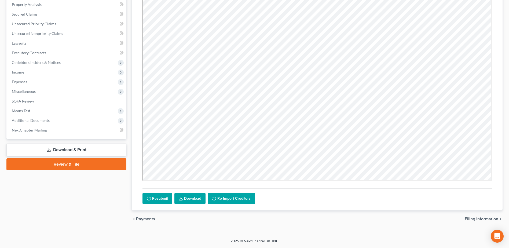
click at [56, 149] on link "Download & Print" at bounding box center [66, 150] width 120 height 13
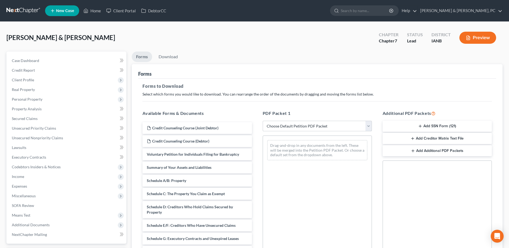
drag, startPoint x: 339, startPoint y: 125, endPoint x: 336, endPoint y: 132, distance: 7.3
click at [339, 125] on select "Choose Default Petition PDF Packet Complete Bankruptcy Petition (all forms and …" at bounding box center [317, 126] width 109 height 11
select select "0"
click at [263, 121] on select "Choose Default Petition PDF Packet Complete Bankruptcy Petition (all forms and …" at bounding box center [317, 126] width 109 height 11
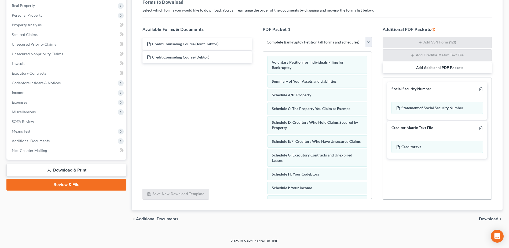
click at [406, 190] on span "Download" at bounding box center [488, 219] width 19 height 4
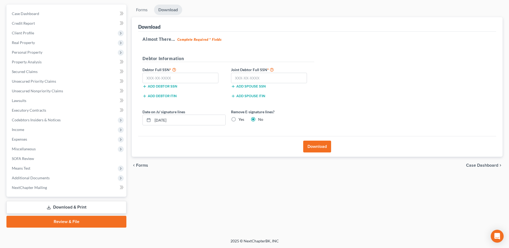
scroll to position [47, 0]
click at [183, 75] on input "text" at bounding box center [181, 78] width 76 height 11
paste input "360-70-0118"
type input "360-70-0118"
click at [244, 79] on input "text" at bounding box center [269, 78] width 76 height 11
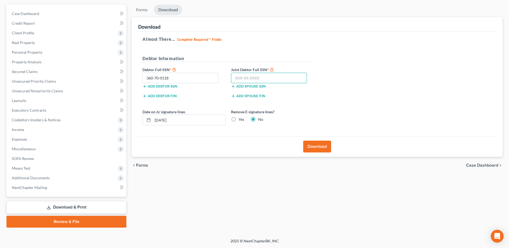
paste input "607-17-9825"
type input "607-17-9825"
click at [242, 121] on label "Yes" at bounding box center [242, 119] width 6 height 5
click at [242, 120] on input "Yes" at bounding box center [242, 118] width 3 height 3
radio input "true"
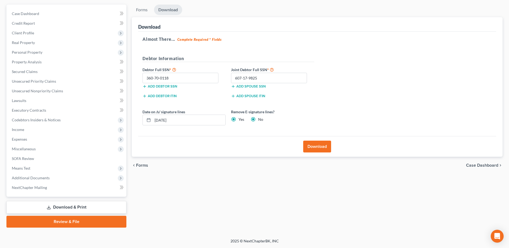
radio input "false"
click at [312, 150] on button "Download" at bounding box center [317, 147] width 28 height 12
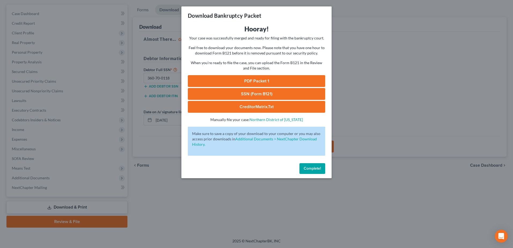
click at [265, 80] on link "PDF Packet 1" at bounding box center [256, 81] width 137 height 12
click at [314, 166] on span "Complete!" at bounding box center [312, 168] width 17 height 5
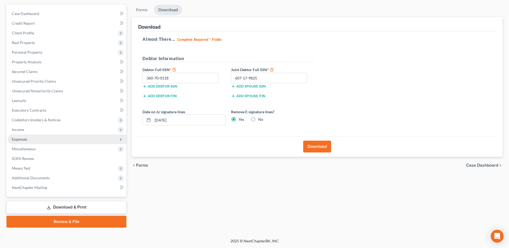
click at [30, 141] on span "Expenses" at bounding box center [67, 140] width 119 height 10
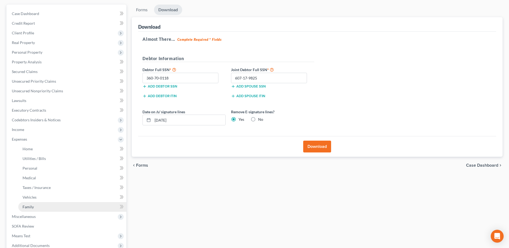
click at [37, 190] on link "Family" at bounding box center [72, 207] width 108 height 10
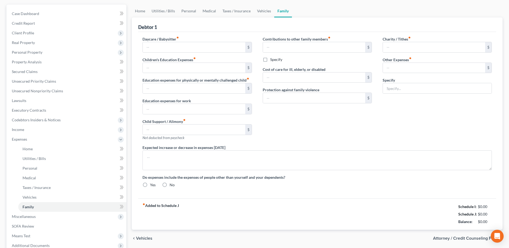
type input "0.00"
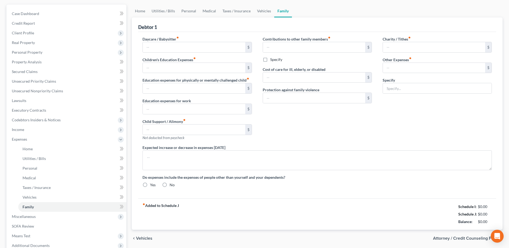
type input "0.00"
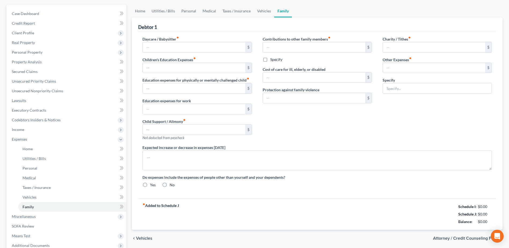
radio input "true"
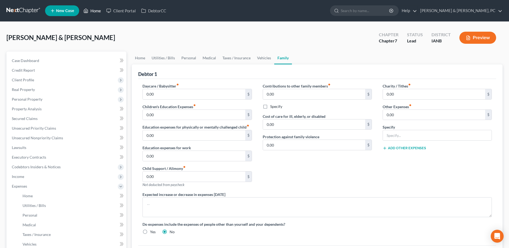
click at [84, 11] on icon at bounding box center [86, 11] width 5 height 6
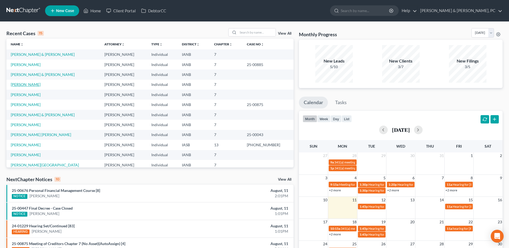
click at [15, 82] on link "[PERSON_NAME]" at bounding box center [26, 84] width 30 height 5
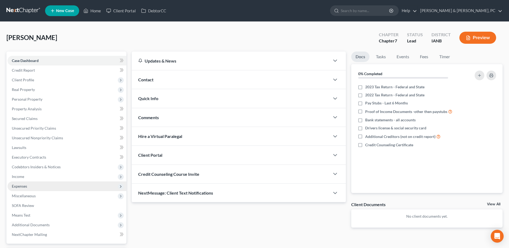
click at [21, 189] on span "Expenses" at bounding box center [67, 187] width 119 height 10
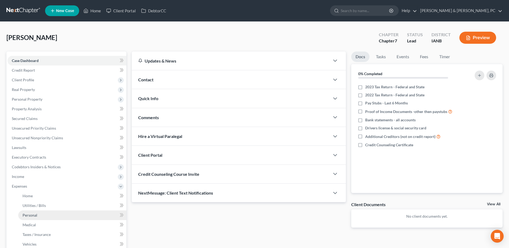
scroll to position [54, 0]
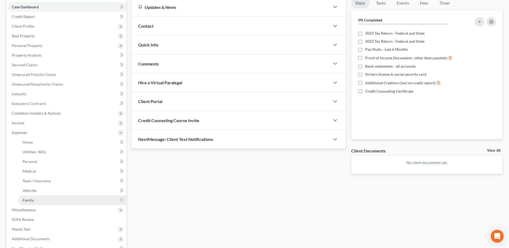
click at [28, 190] on span "Family" at bounding box center [28, 200] width 11 height 5
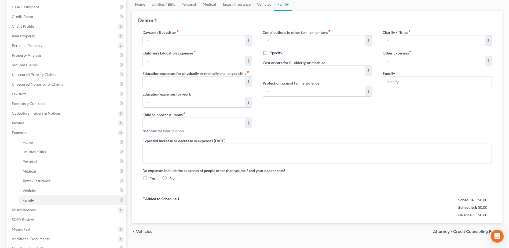
type input "0.00"
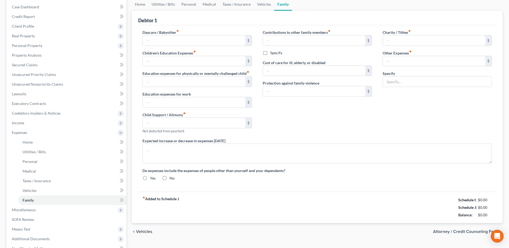
type input "0.00"
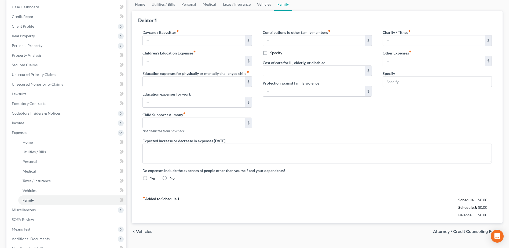
radio input "true"
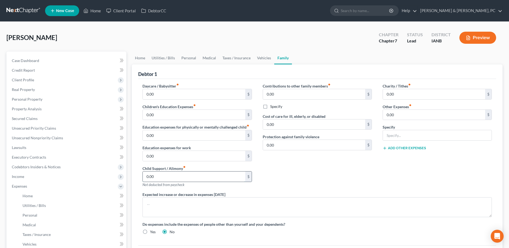
click at [171, 175] on input "0.00" at bounding box center [194, 177] width 102 height 10
type input "50.00"
click at [294, 179] on div "Contributions to other family members fiber_manual_record 0.00 $ Specify Cost o…" at bounding box center [318, 137] width 120 height 108
click at [24, 89] on span "Real Property" at bounding box center [23, 89] width 23 height 5
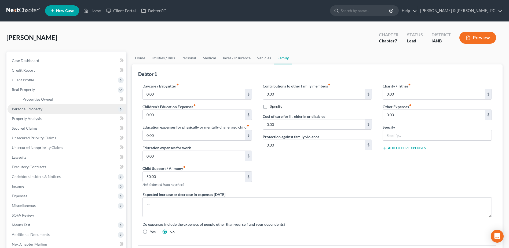
click at [28, 107] on span "Personal Property" at bounding box center [27, 109] width 31 height 5
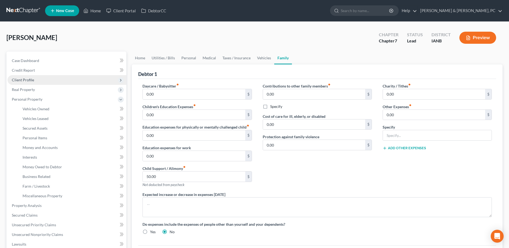
click at [26, 81] on span "Client Profile" at bounding box center [23, 80] width 22 height 5
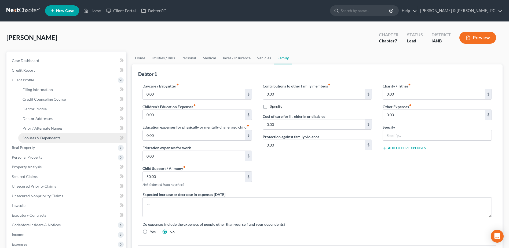
click at [40, 137] on span "Spouses & Dependents" at bounding box center [42, 138] width 38 height 5
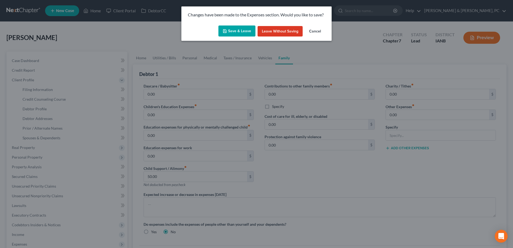
click at [245, 21] on div "Changes have been made to the Expenses section. Would you like to save?" at bounding box center [257, 14] width 150 height 17
click at [242, 29] on button "Save & Leave" at bounding box center [237, 31] width 37 height 11
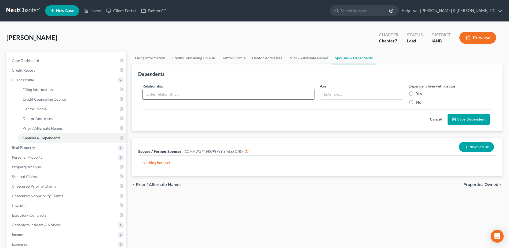
click at [202, 93] on input "text" at bounding box center [229, 94] width 172 height 10
type input "Child"
click at [406, 94] on label "Yes" at bounding box center [420, 93] width 6 height 5
click at [406, 94] on input "Yes" at bounding box center [420, 92] width 3 height 3
radio input "true"
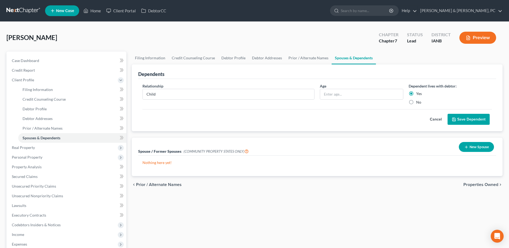
click at [406, 122] on button "Save Dependent" at bounding box center [469, 119] width 42 height 11
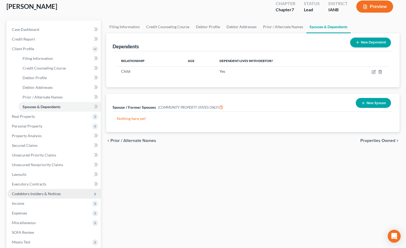
scroll to position [81, 0]
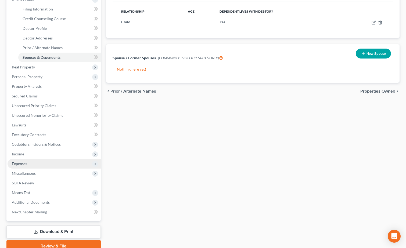
click at [26, 159] on span "Expenses" at bounding box center [54, 164] width 93 height 10
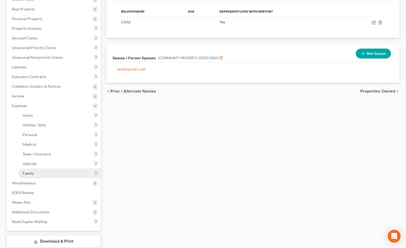
click at [35, 174] on link "Family" at bounding box center [59, 174] width 82 height 10
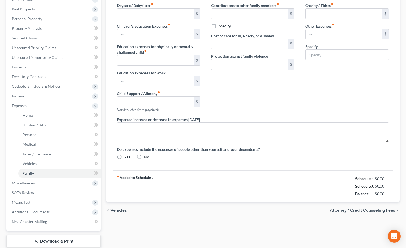
type input "0.00"
type input "50.00"
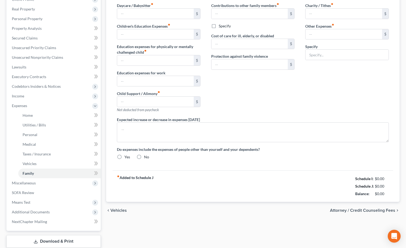
type input "0.00"
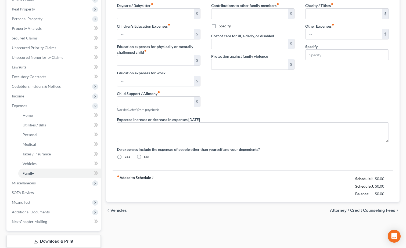
radio input "true"
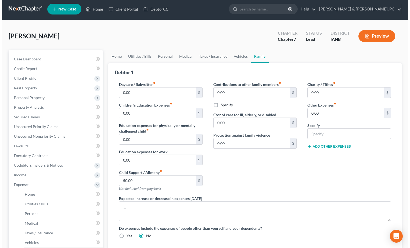
scroll to position [27, 0]
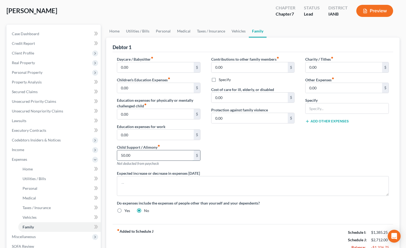
click at [147, 152] on input "50.00" at bounding box center [155, 155] width 77 height 10
click at [250, 153] on div "Contributions to other family members fiber_manual_record 0.00 $ Specify Cost o…" at bounding box center [253, 113] width 94 height 114
click at [32, 152] on span "Income" at bounding box center [54, 150] width 93 height 10
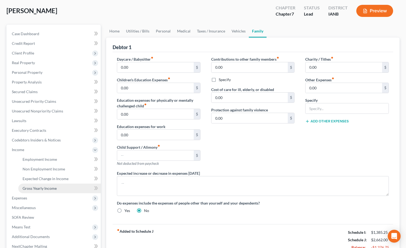
click at [32, 187] on span "Gross Yearly Income" at bounding box center [40, 188] width 34 height 5
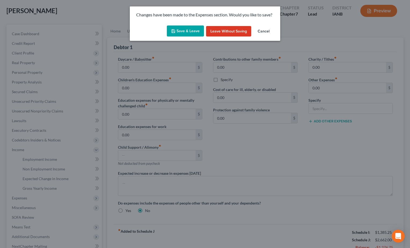
click at [187, 33] on button "Save & Leave" at bounding box center [185, 31] width 37 height 11
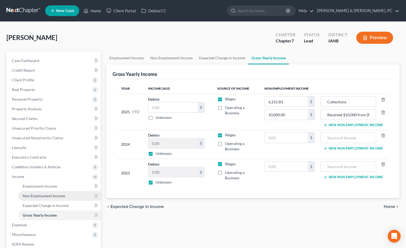
click at [47, 190] on span "Non Employment Income" at bounding box center [44, 196] width 42 height 5
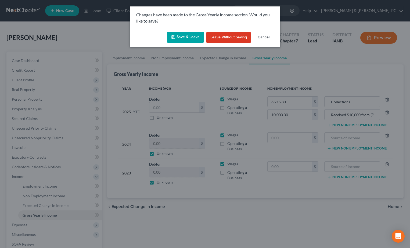
click at [200, 41] on button "Save & Leave" at bounding box center [185, 37] width 37 height 11
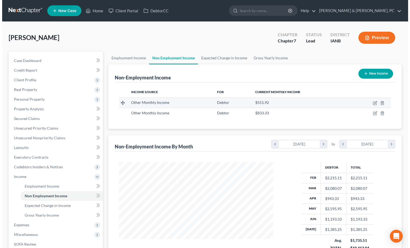
scroll to position [96, 165]
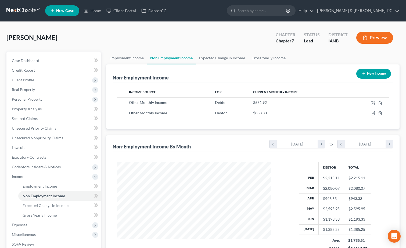
click at [371, 71] on button "New Income" at bounding box center [373, 74] width 35 height 10
select select "0"
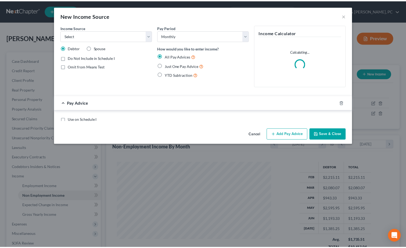
scroll to position [96, 167]
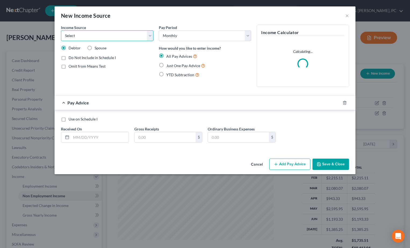
click at [115, 38] on select "Select Unemployment Disability (from employer) Pension Retirement Social Securi…" at bounding box center [107, 35] width 92 height 11
select select "7"
click at [61, 30] on select "Select Unemployment Disability (from employer) Pension Retirement Social Securi…" at bounding box center [107, 35] width 92 height 11
click at [171, 68] on label "Just One Pay Advice" at bounding box center [185, 66] width 39 height 6
click at [171, 66] on input "Just One Pay Advice" at bounding box center [169, 64] width 3 height 3
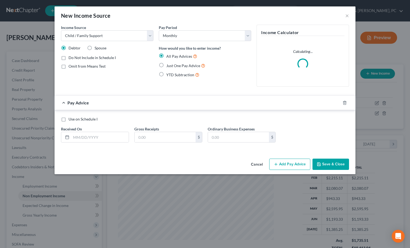
radio input "true"
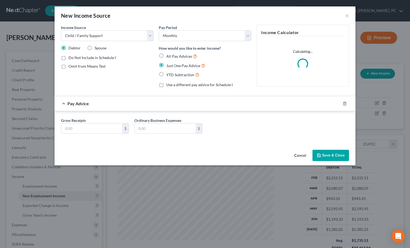
click at [109, 119] on div "Gross Receipts $" at bounding box center [94, 126] width 73 height 16
click at [102, 133] on input "text" at bounding box center [91, 129] width 61 height 10
type input "50.00"
click at [324, 159] on button "Save & Close" at bounding box center [330, 155] width 37 height 11
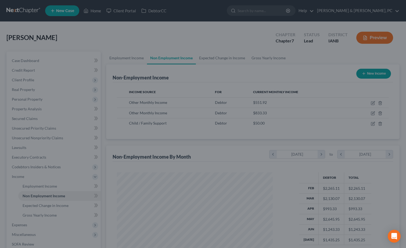
scroll to position [268448, 268379]
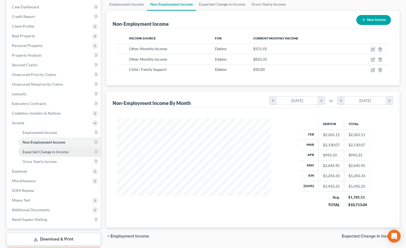
click at [57, 152] on span "Expected Change in Income" at bounding box center [46, 152] width 46 height 5
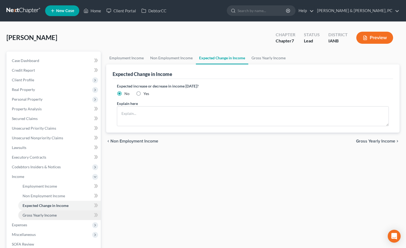
click at [57, 190] on link "Gross Yearly Income" at bounding box center [59, 216] width 82 height 10
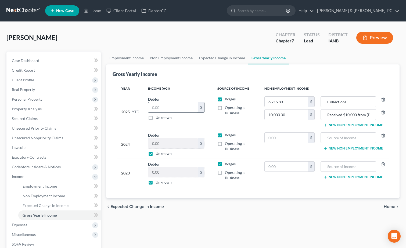
click at [173, 111] on input "text" at bounding box center [172, 107] width 49 height 10
type input "0.00"
click at [190, 190] on div "Year Income (AGI) Source of Income Non Employment Income 2025 YTD Debtor 0.00 $…" at bounding box center [253, 138] width 280 height 119
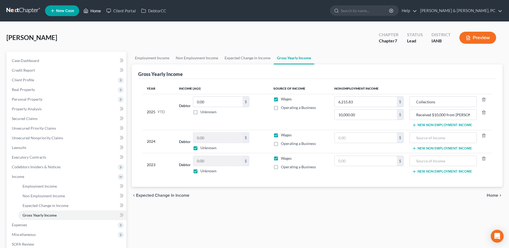
click at [96, 10] on link "Home" at bounding box center [92, 11] width 23 height 10
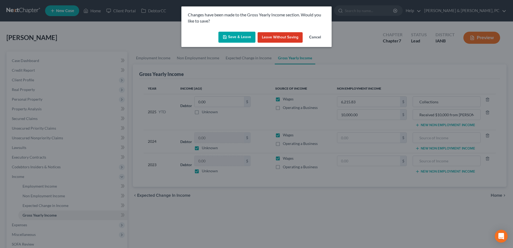
click at [239, 35] on button "Save & Leave" at bounding box center [237, 37] width 37 height 11
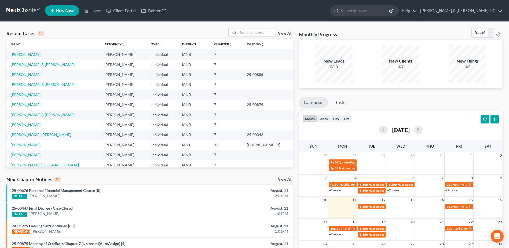
click at [27, 55] on link "[PERSON_NAME]" at bounding box center [26, 54] width 30 height 5
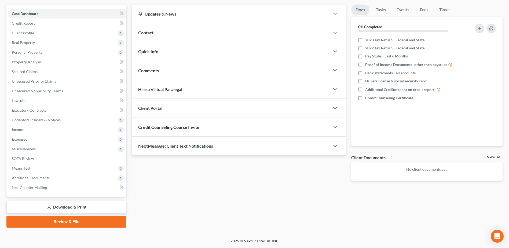
click at [71, 190] on link "Download & Print" at bounding box center [66, 207] width 120 height 13
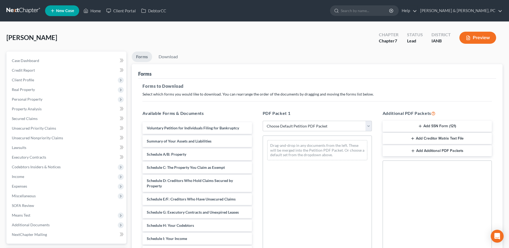
click at [406, 138] on button "Add Creditor Matrix Text File" at bounding box center [437, 138] width 109 height 11
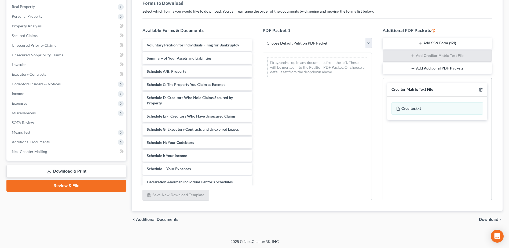
scroll to position [84, 0]
click at [406, 190] on div "chevron_left Additional Documents Download chevron_right" at bounding box center [317, 219] width 371 height 17
click at [406, 190] on span "Download" at bounding box center [488, 219] width 19 height 4
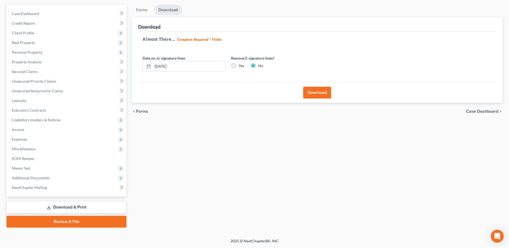
click at [325, 94] on button "Download" at bounding box center [317, 93] width 28 height 12
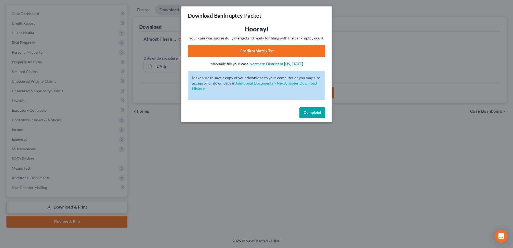
click at [275, 52] on link "CreditorMatrix.txt" at bounding box center [256, 51] width 137 height 12
drag, startPoint x: 309, startPoint y: 110, endPoint x: 301, endPoint y: 121, distance: 14.4
click at [309, 110] on button "Complete!" at bounding box center [313, 112] width 26 height 11
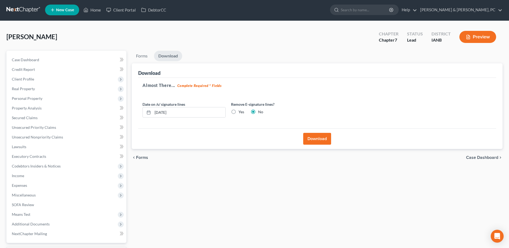
scroll to position [0, 0]
